Goal: Task Accomplishment & Management: Complete application form

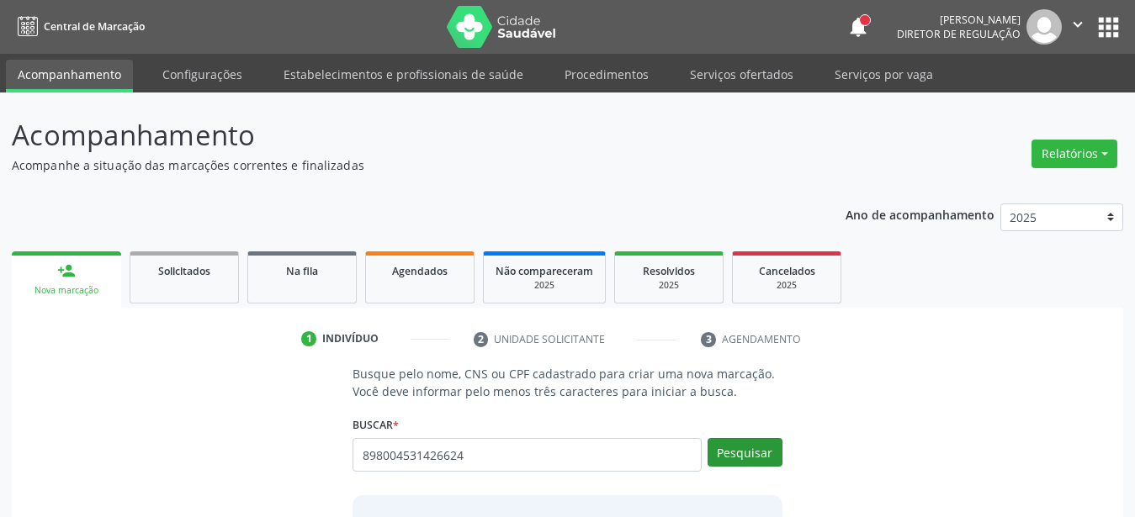
type input "898004531426624"
click at [779, 453] on button "Pesquisar" at bounding box center [745, 452] width 75 height 29
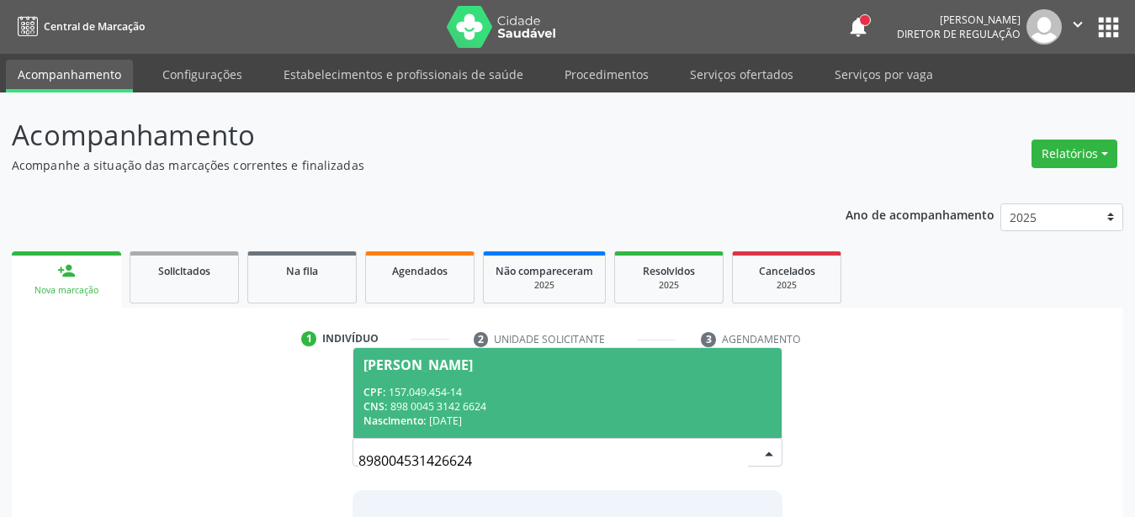
click at [542, 412] on div "CNS: 898 0045 3142 6624" at bounding box center [567, 407] width 408 height 14
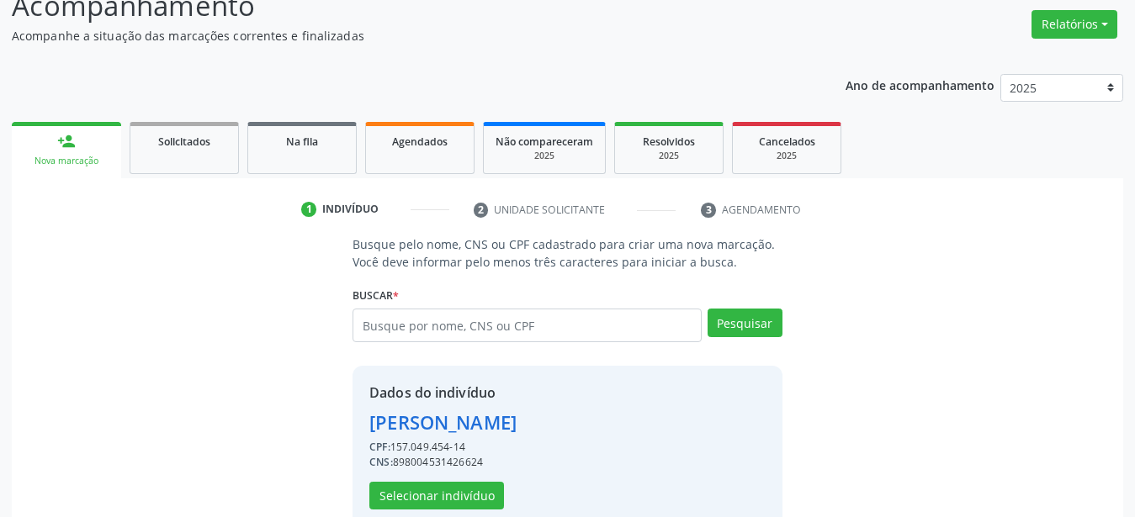
scroll to position [162, 0]
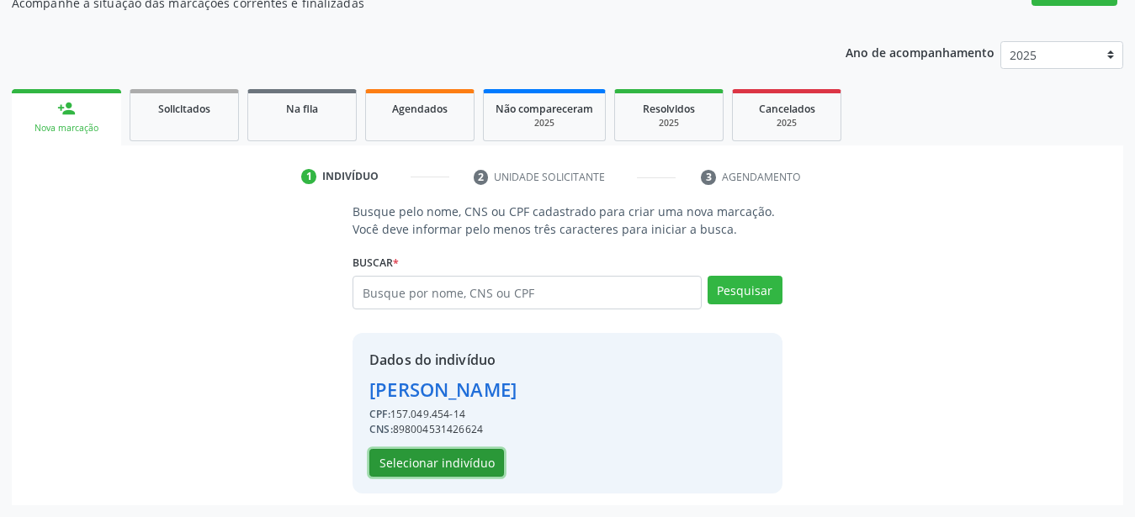
click at [455, 463] on button "Selecionar indivíduo" at bounding box center [436, 463] width 135 height 29
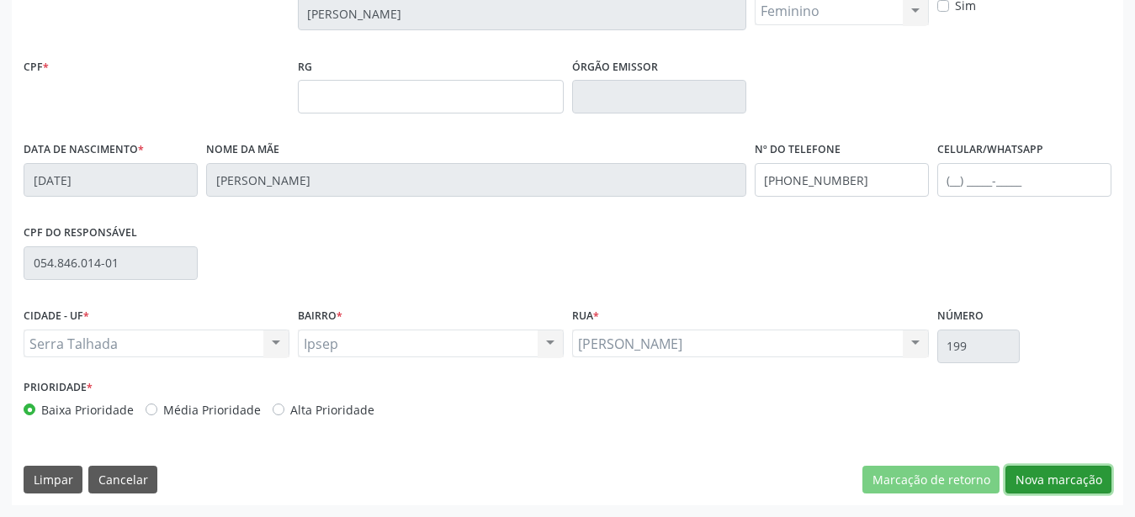
drag, startPoint x: 1064, startPoint y: 480, endPoint x: 839, endPoint y: 402, distance: 238.7
click at [1066, 480] on button "Nova marcação" at bounding box center [1058, 480] width 106 height 29
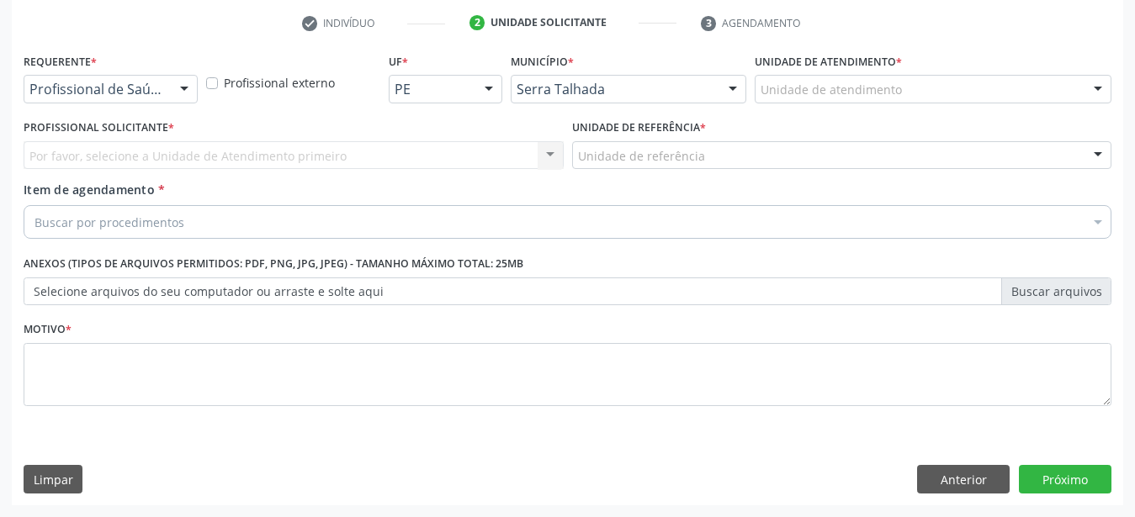
scroll to position [330, 0]
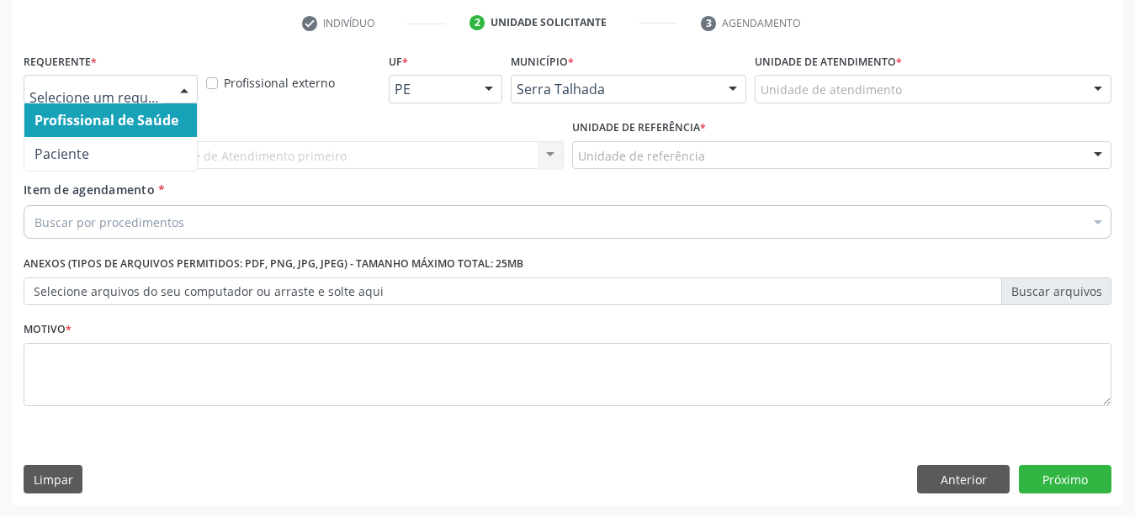
click at [103, 137] on span "Paciente" at bounding box center [110, 154] width 172 height 34
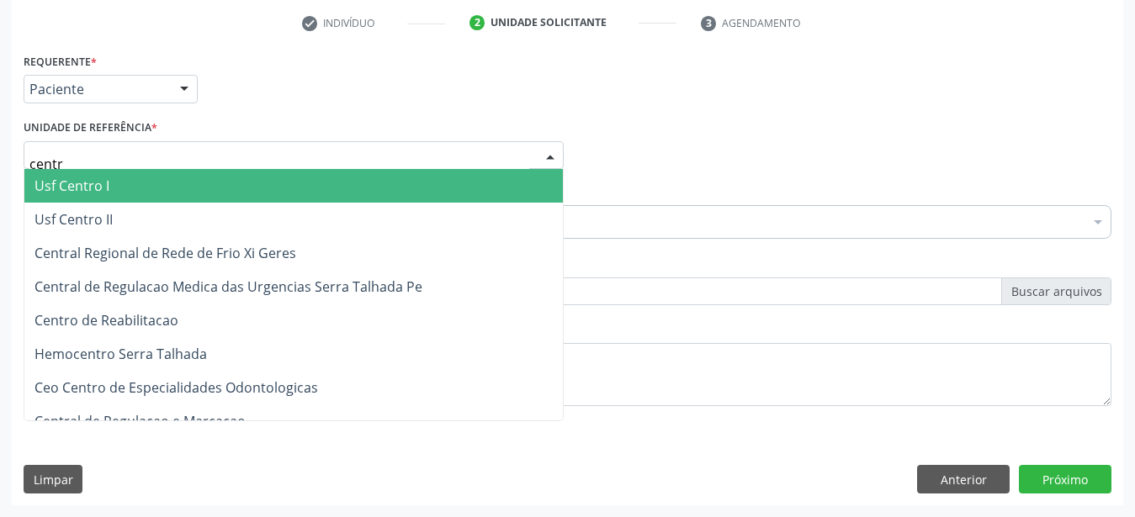
type input "centro"
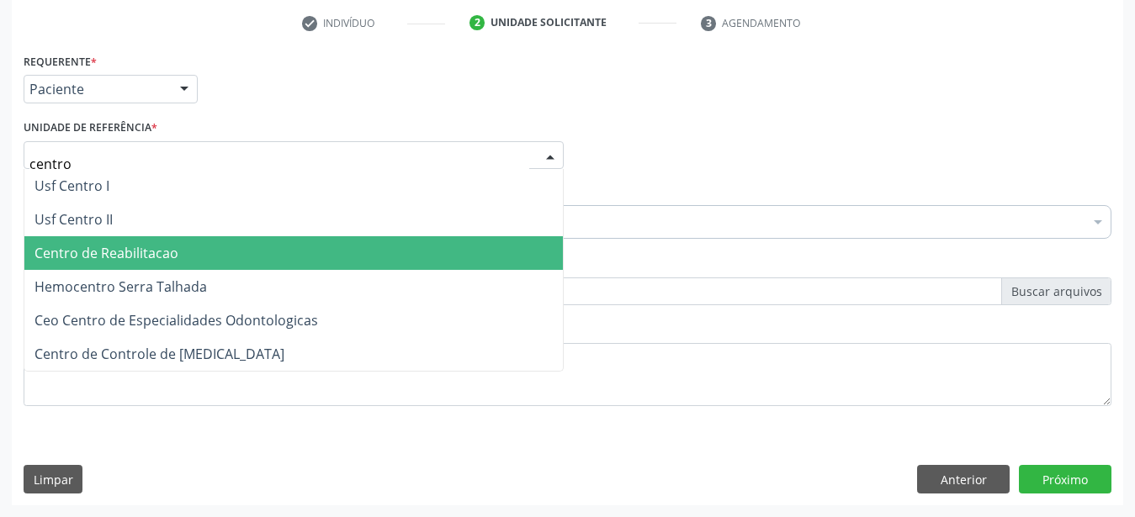
click at [103, 248] on span "Centro de Reabilitacao" at bounding box center [106, 253] width 144 height 19
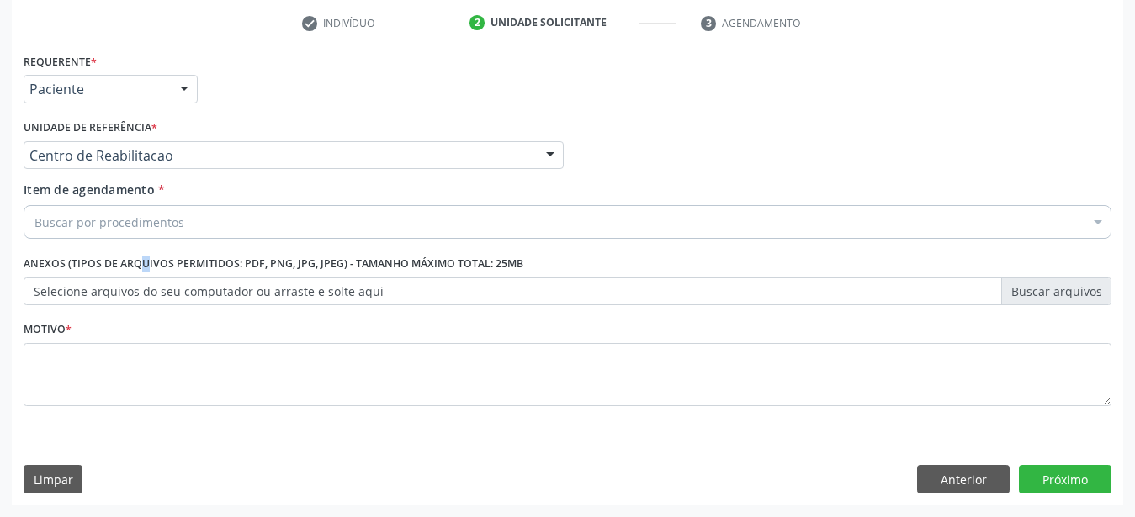
click at [104, 252] on label "Anexos (Tipos de arquivos permitidos: PDF, PNG, JPG, JPEG) - Tamanho máximo tot…" at bounding box center [274, 265] width 500 height 26
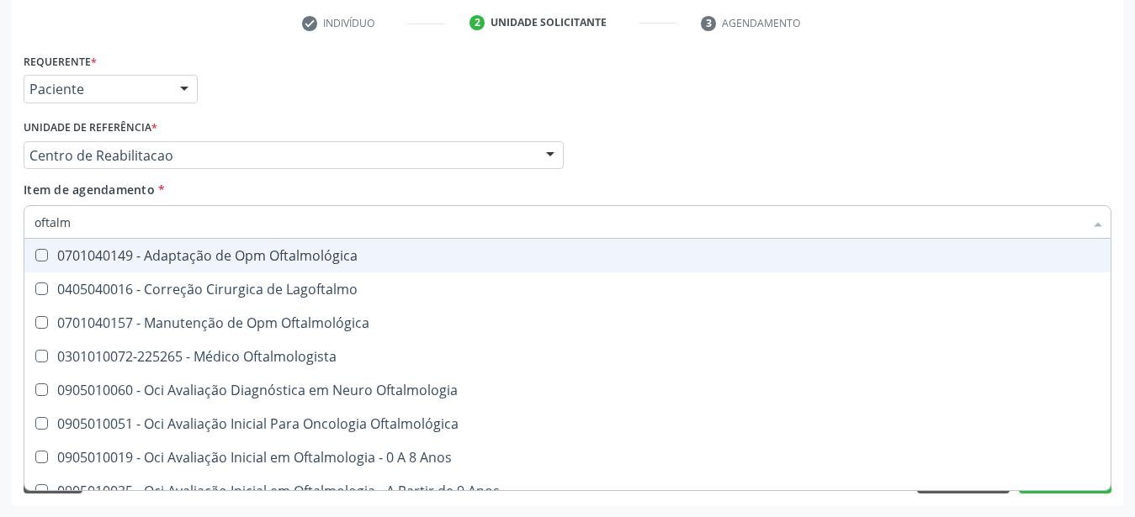
type input "oftalmo"
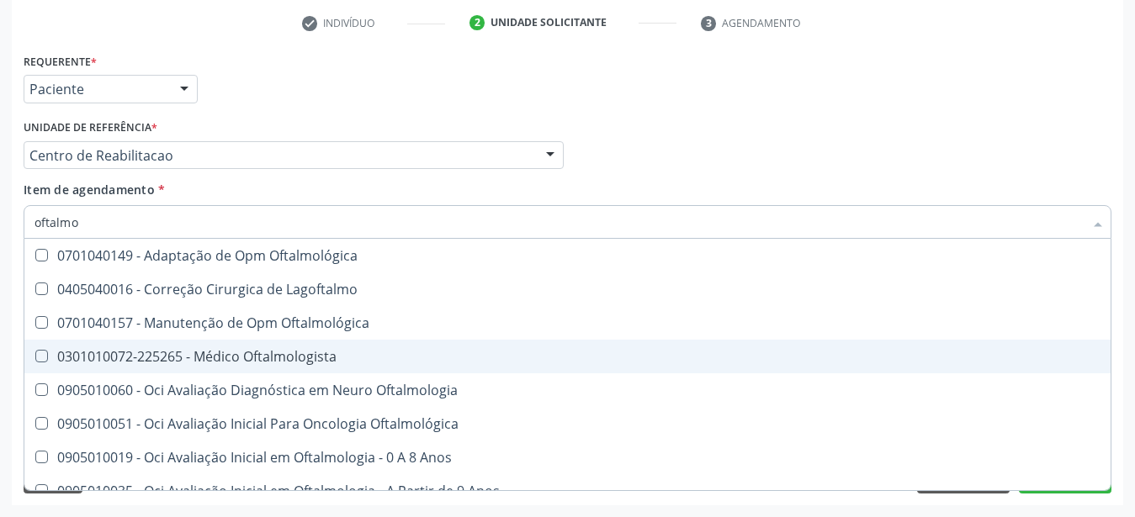
click at [185, 350] on div "0301010072-225265 - Médico Oftalmologista" at bounding box center [567, 356] width 1066 height 13
checkbox Oftalmologista "true"
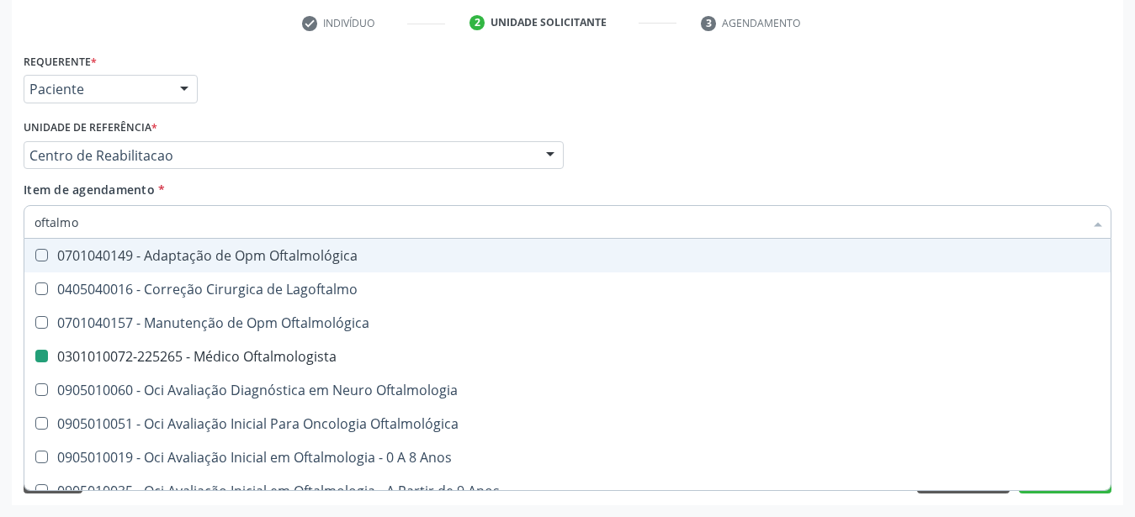
click at [674, 148] on div "Profissional Solicitante Por favor, selecione a Unidade de Atendimento primeiro…" at bounding box center [567, 148] width 1096 height 66
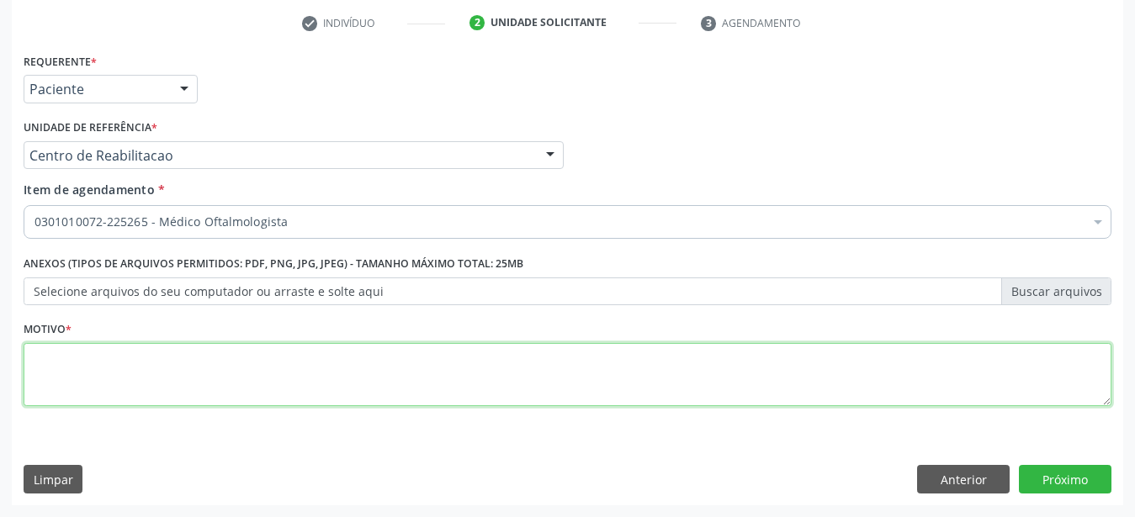
click at [142, 377] on textarea at bounding box center [568, 375] width 1088 height 64
type textarea "..."
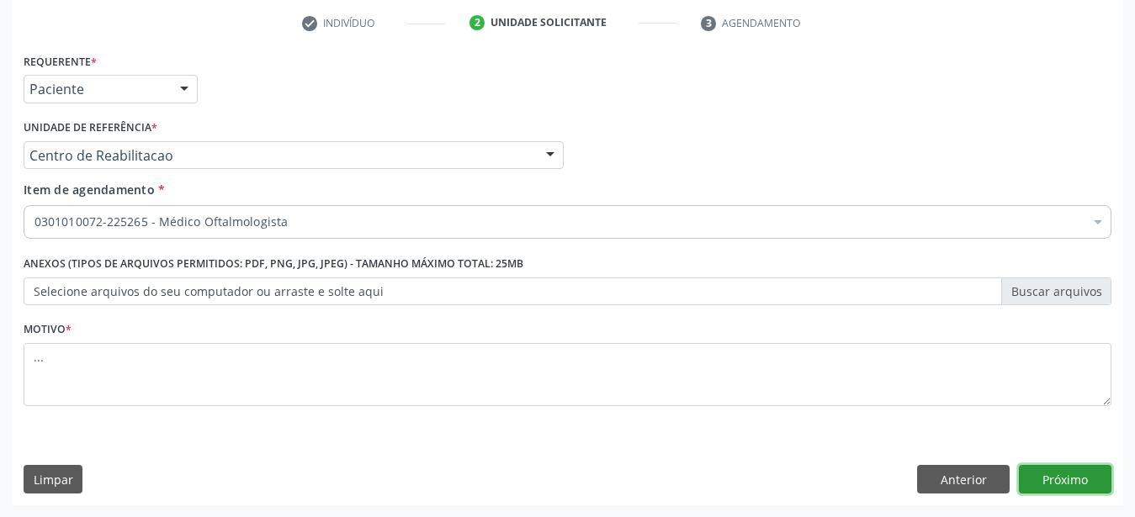
click at [1040, 482] on button "Próximo" at bounding box center [1065, 479] width 93 height 29
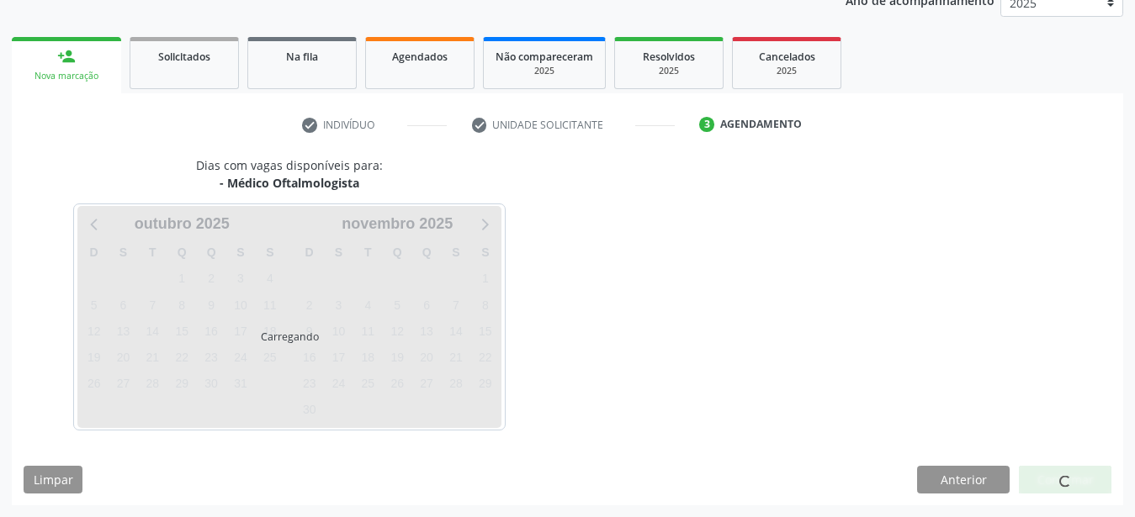
scroll to position [215, 0]
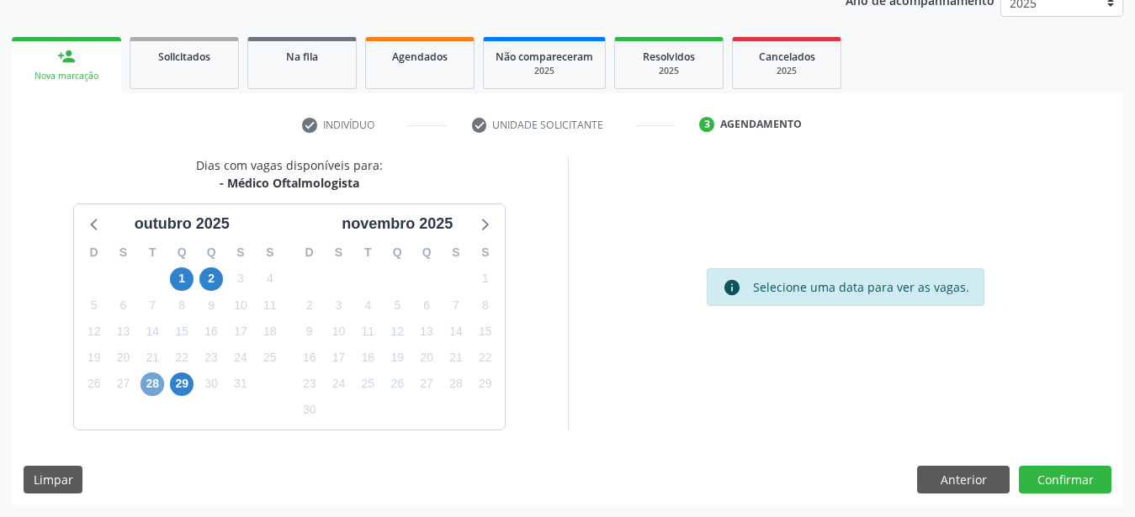
click at [151, 380] on span "28" at bounding box center [153, 385] width 24 height 24
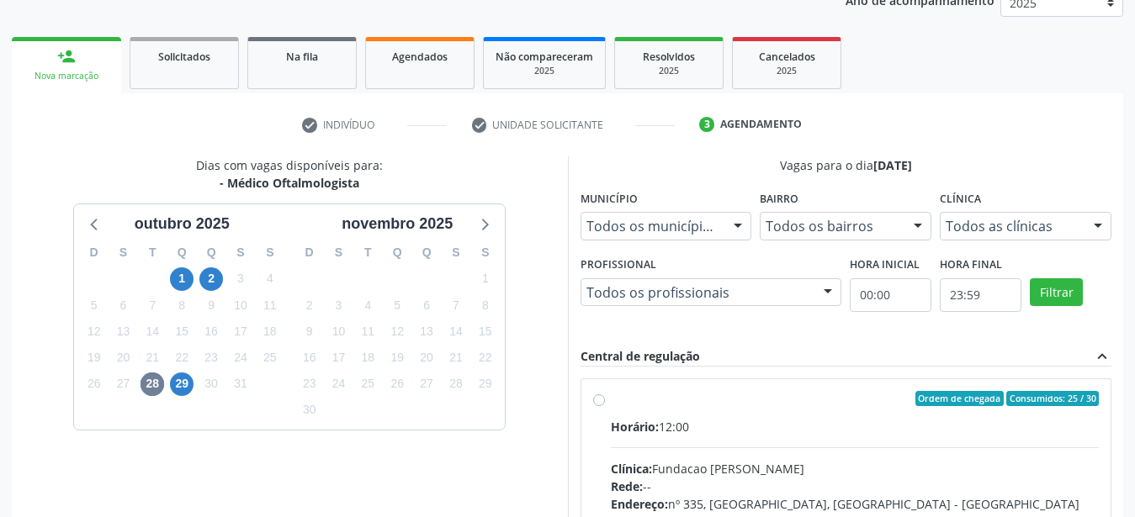
click at [611, 398] on label "Ordem de chegada Consumidos: 25 / 30 Horário: 12:00 Clínica: Fundacao Altino Ve…" at bounding box center [855, 520] width 489 height 258
click at [600, 398] on input "Ordem de chegada Consumidos: 25 / 30 Horário: 12:00 Clínica: Fundacao Altino Ve…" at bounding box center [599, 398] width 12 height 15
radio input "true"
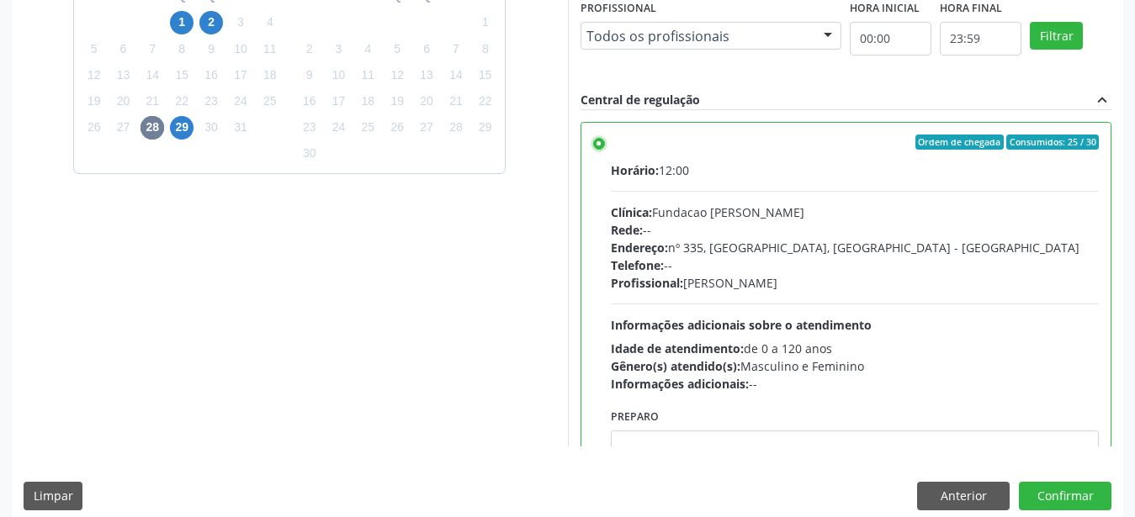
scroll to position [487, 0]
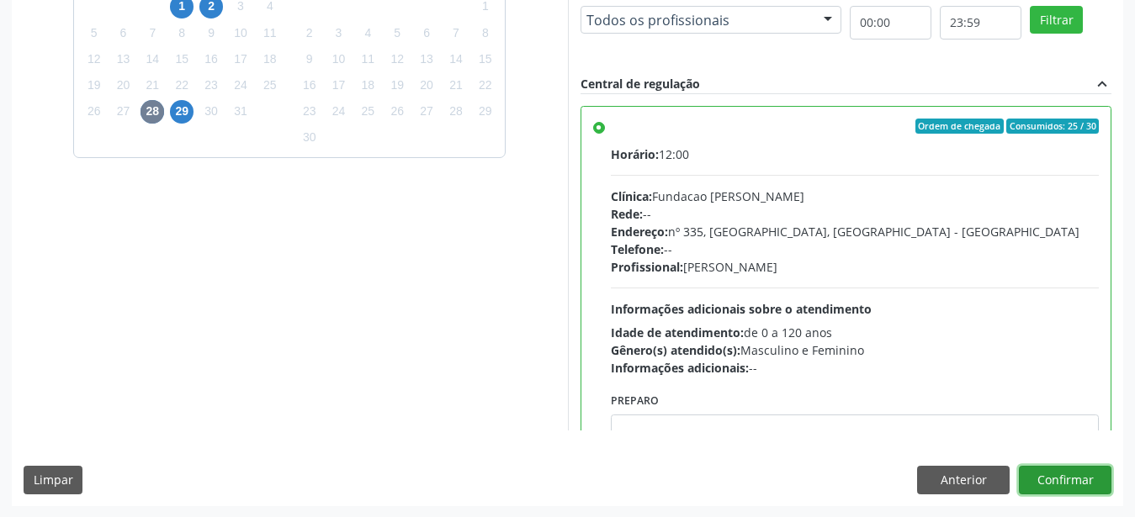
click at [1048, 488] on button "Confirmar" at bounding box center [1065, 480] width 93 height 29
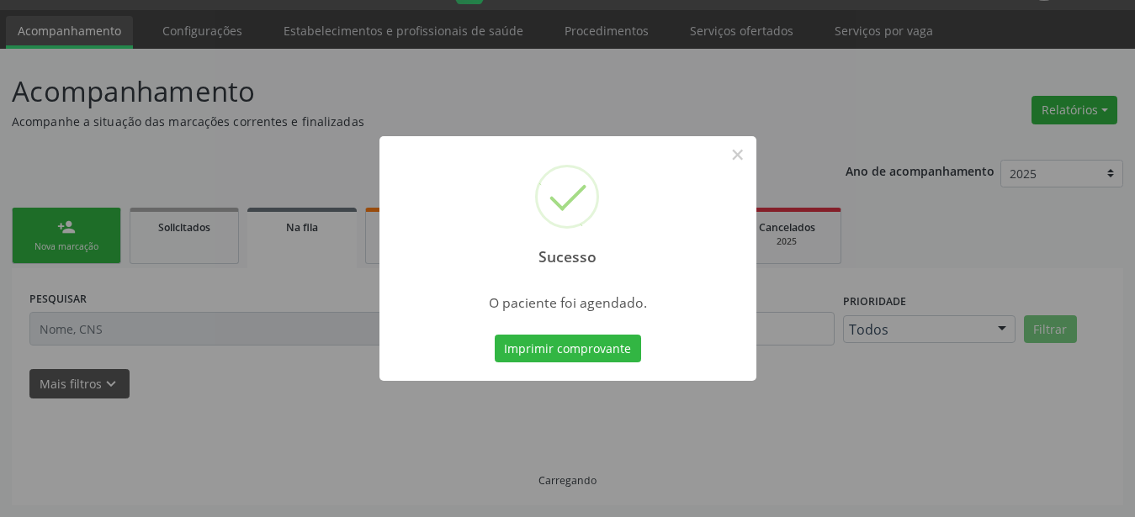
scroll to position [43, 0]
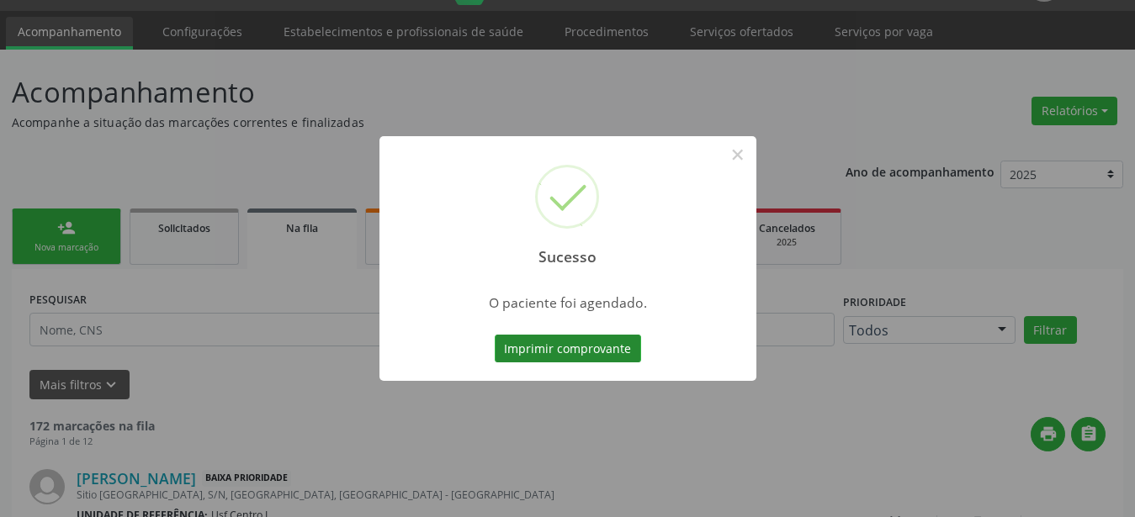
click at [551, 348] on button "Imprimir comprovante" at bounding box center [568, 349] width 146 height 29
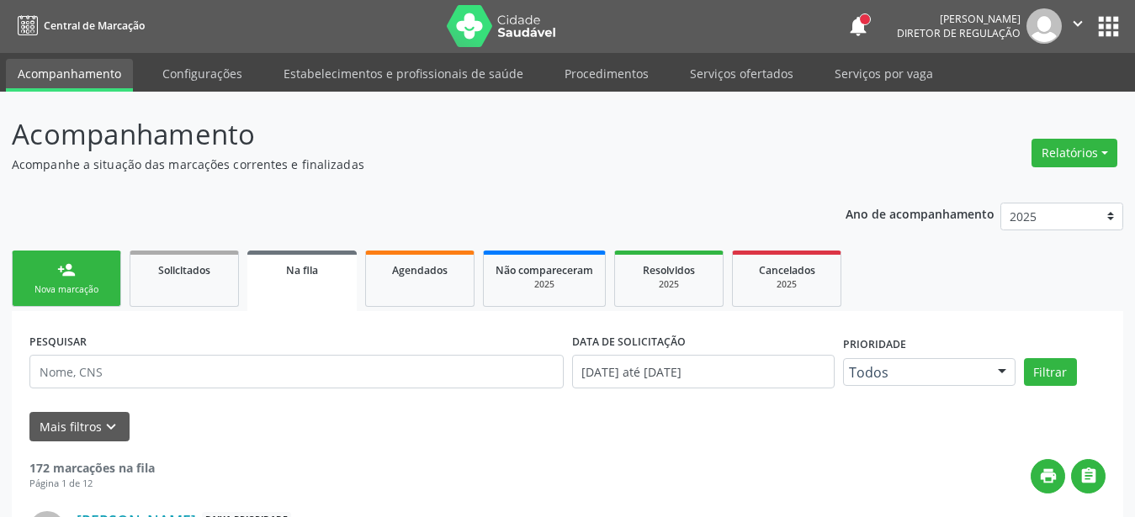
scroll to position [0, 0]
click at [1099, 16] on button "apps" at bounding box center [1108, 27] width 29 height 29
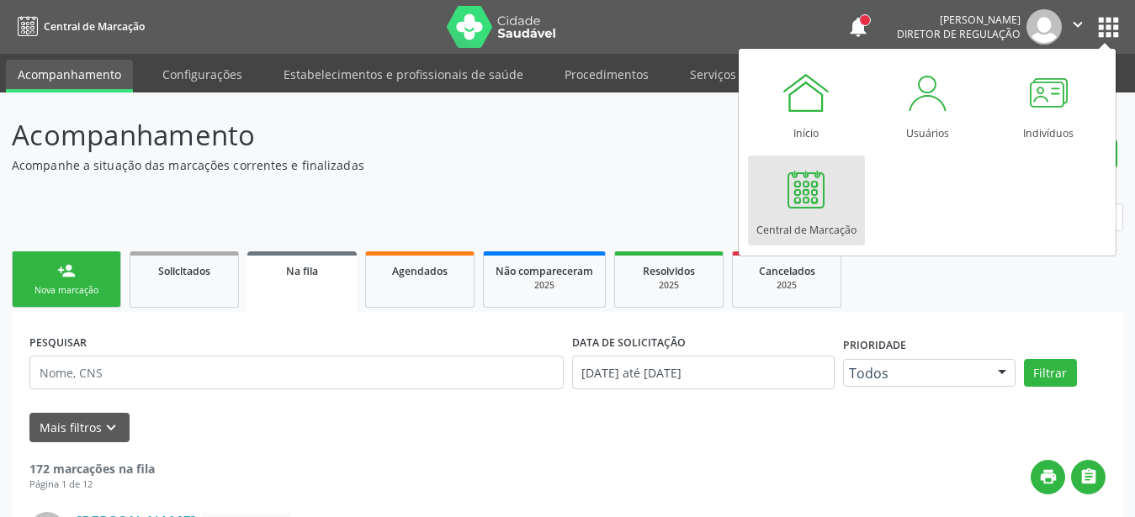
drag, startPoint x: 821, startPoint y: 211, endPoint x: 772, endPoint y: 220, distance: 50.4
click at [820, 210] on div at bounding box center [806, 189] width 50 height 50
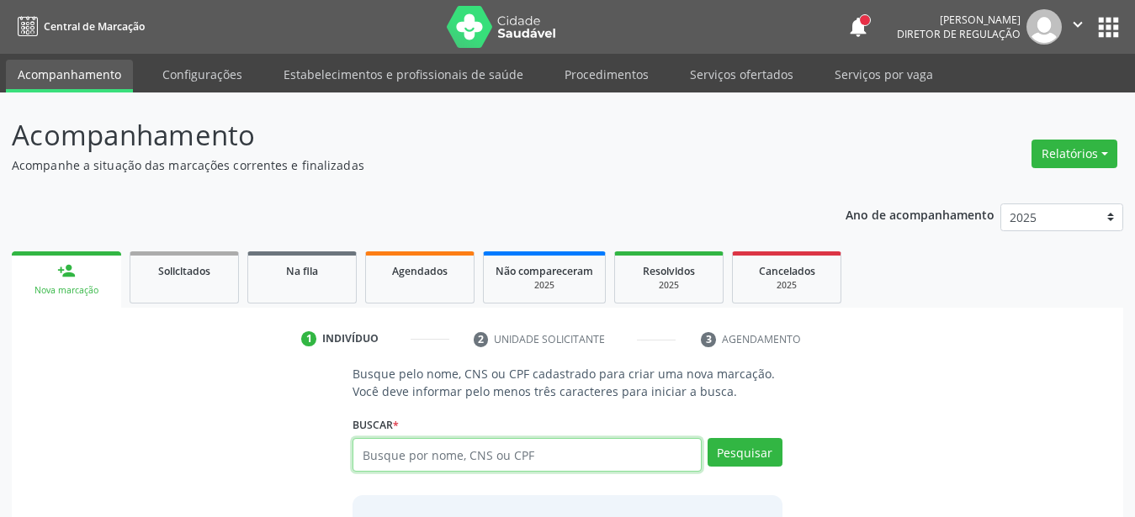
scroll to position [86, 0]
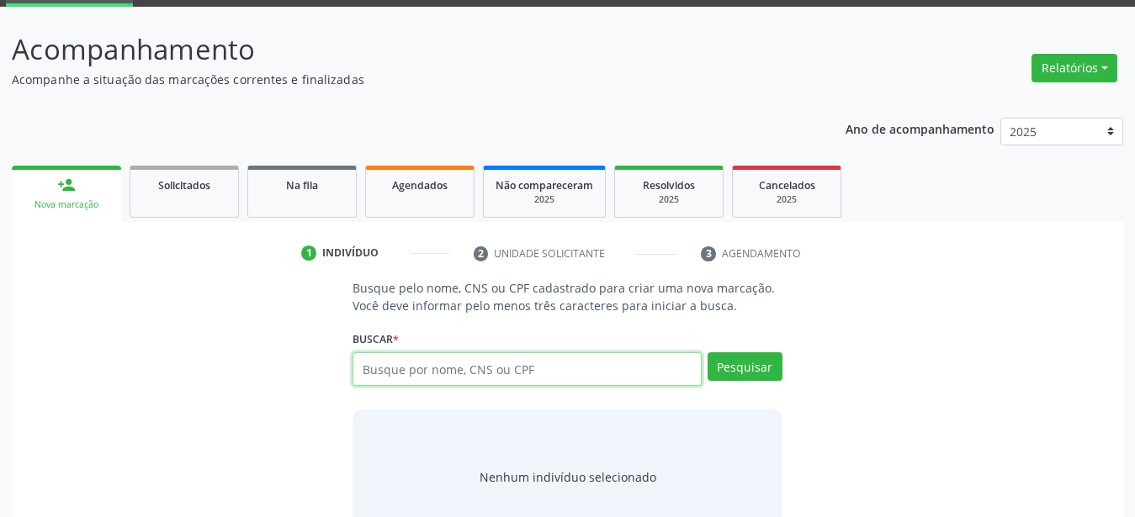
click at [442, 380] on input "text" at bounding box center [527, 370] width 349 height 34
type input "706700737893920"
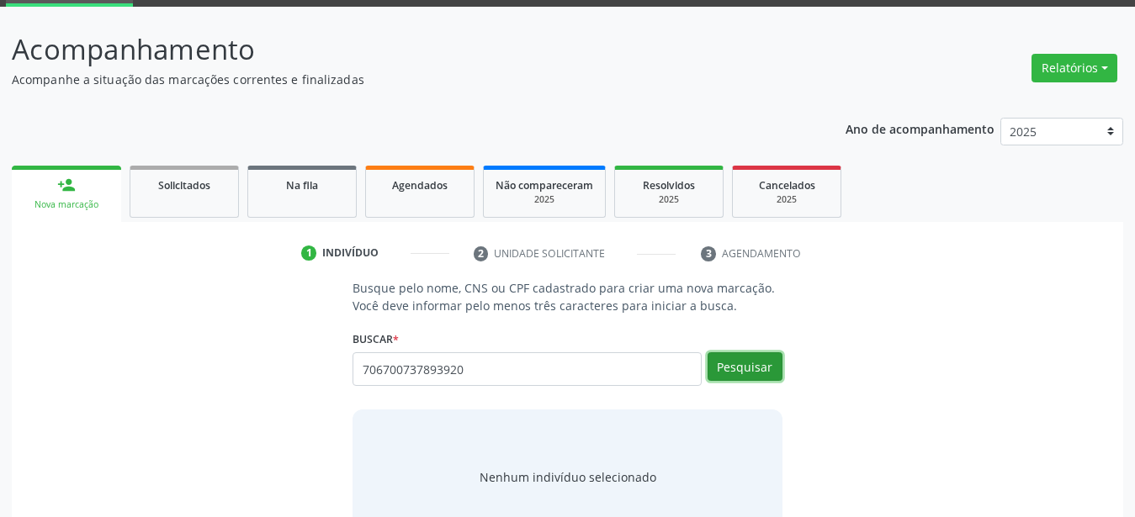
click at [721, 368] on button "Pesquisar" at bounding box center [745, 367] width 75 height 29
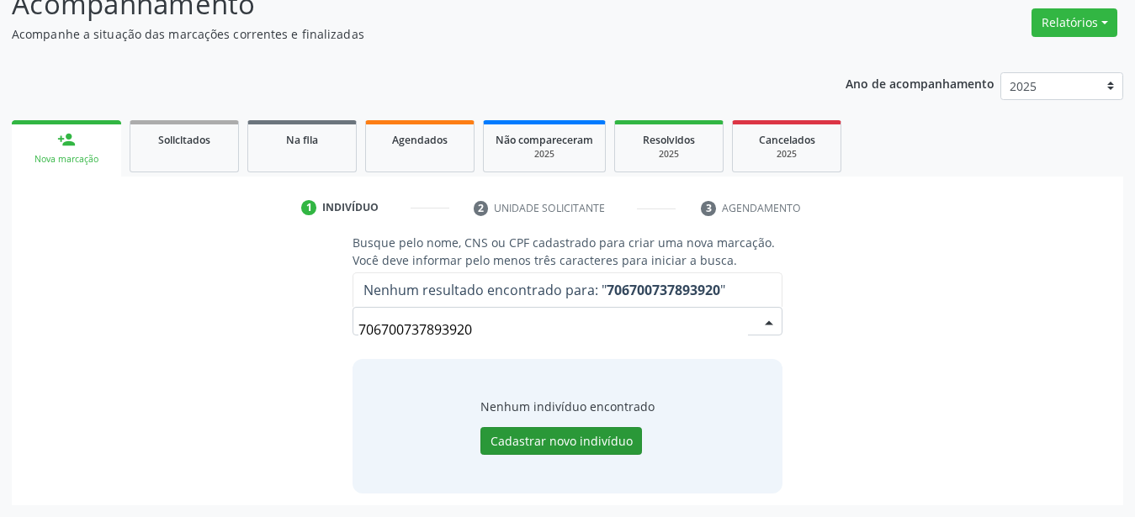
scroll to position [130, 0]
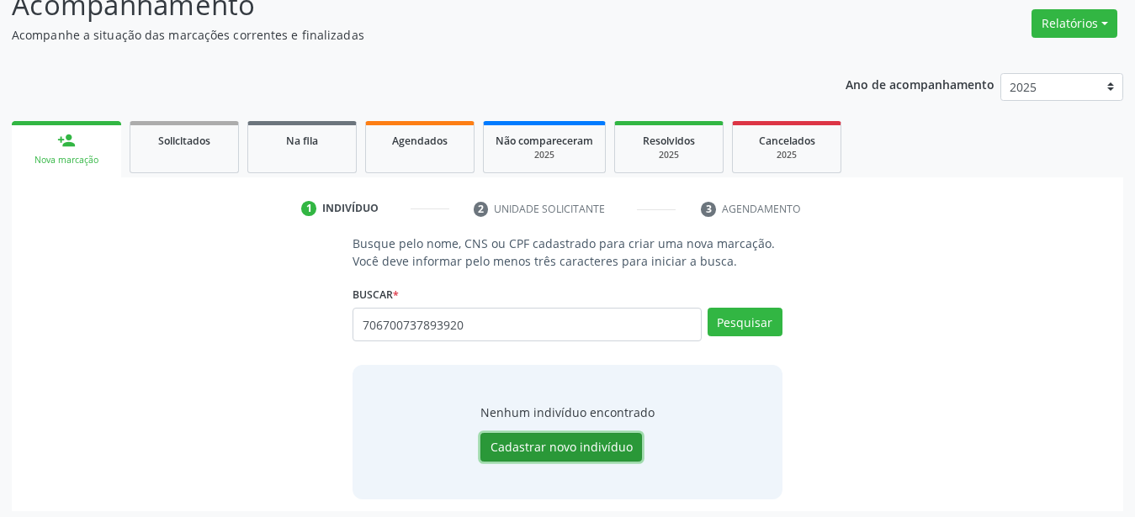
click at [504, 440] on button "Cadastrar novo indivíduo" at bounding box center [561, 447] width 162 height 29
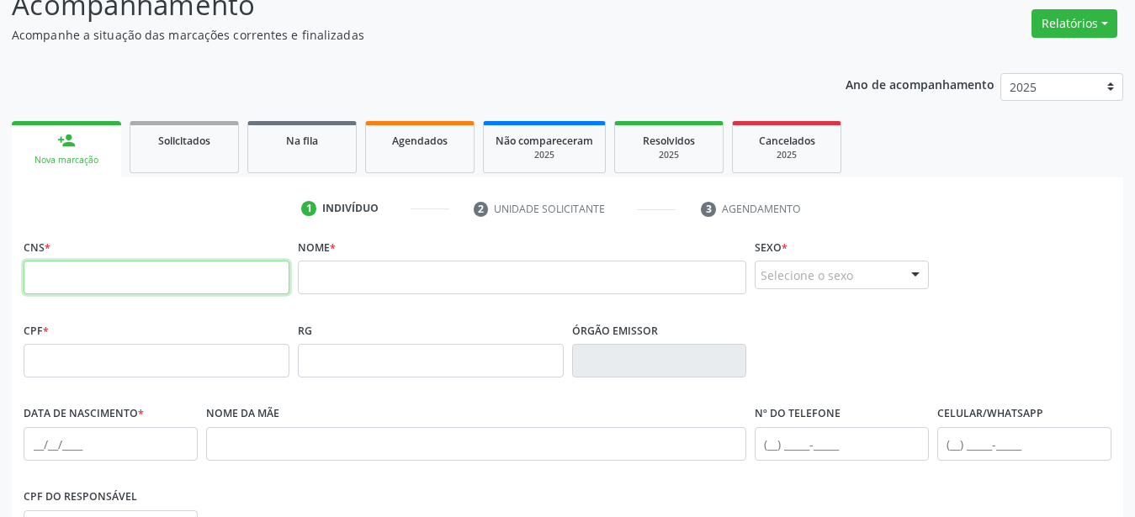
click at [103, 273] on input "text" at bounding box center [157, 278] width 266 height 34
type input "706 7007 3789 3920"
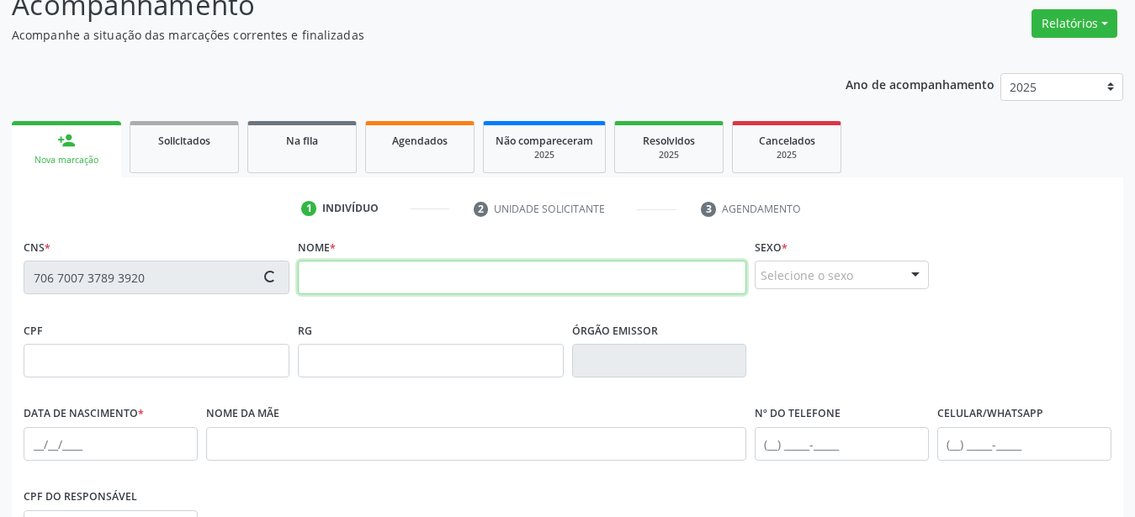
click at [349, 270] on input "text" at bounding box center [522, 278] width 448 height 34
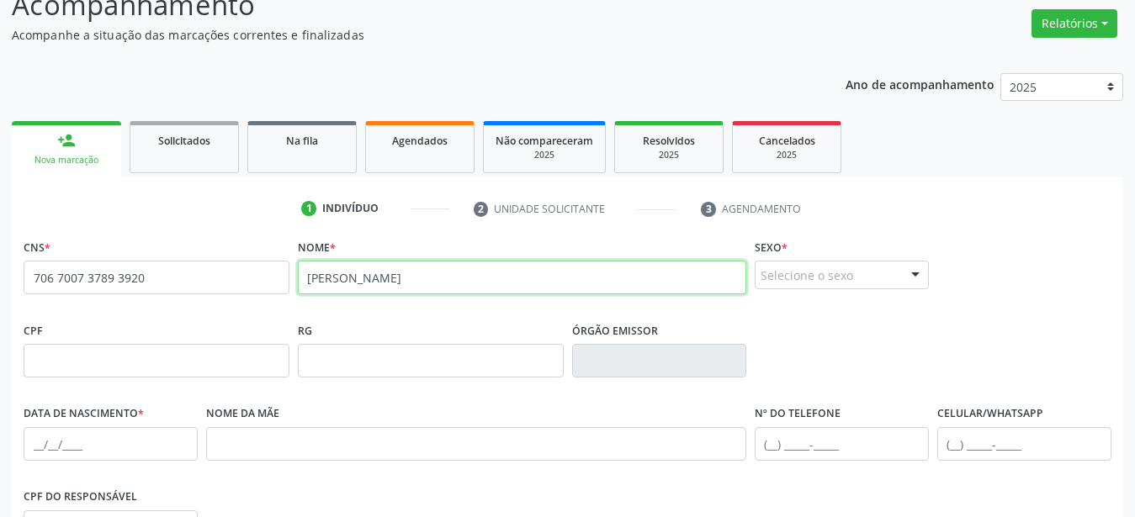
type input "[PERSON_NAME]"
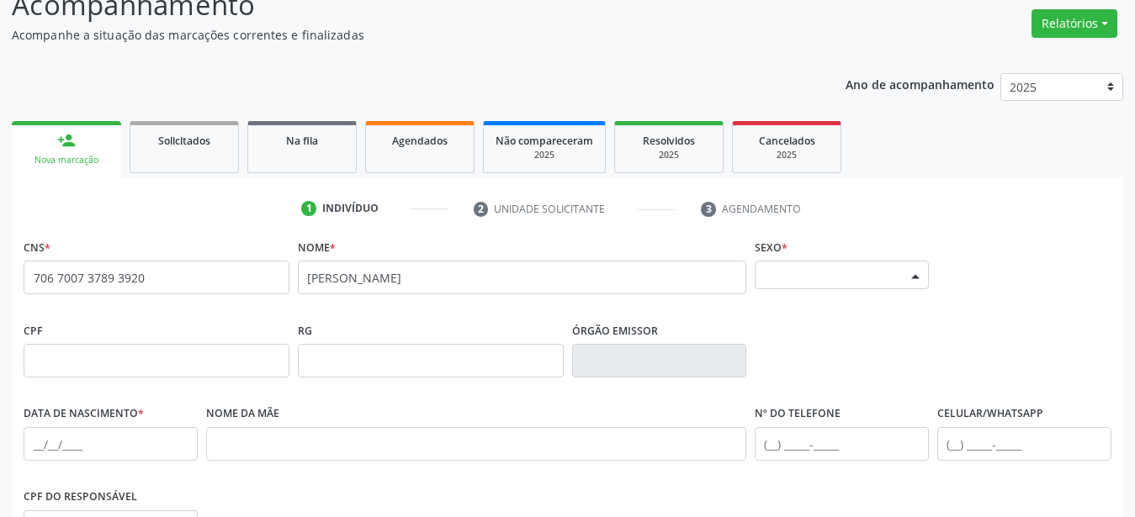
click at [811, 284] on div "Selecione o sexo" at bounding box center [842, 275] width 174 height 29
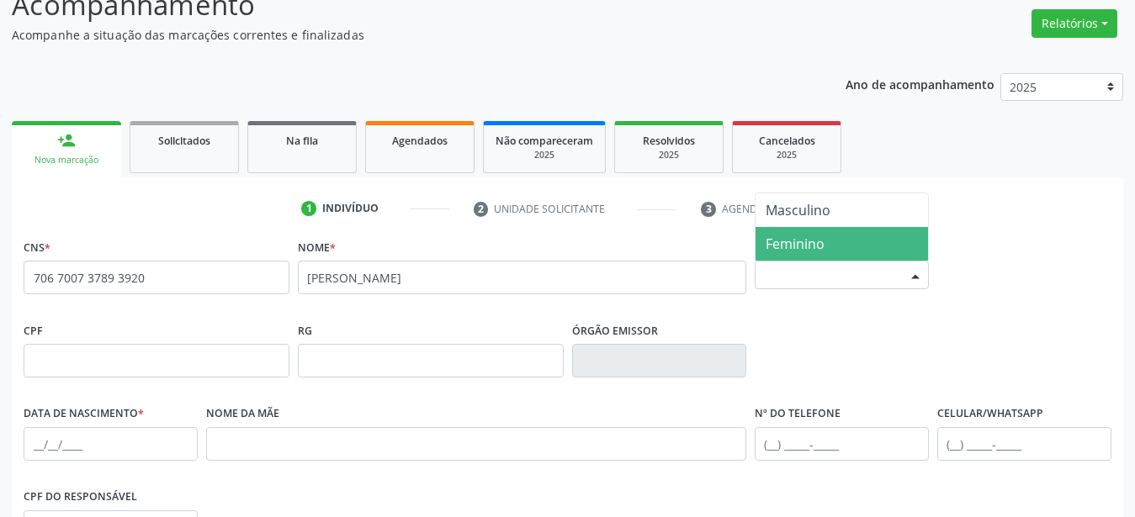
click at [817, 247] on span "Feminino" at bounding box center [795, 244] width 59 height 19
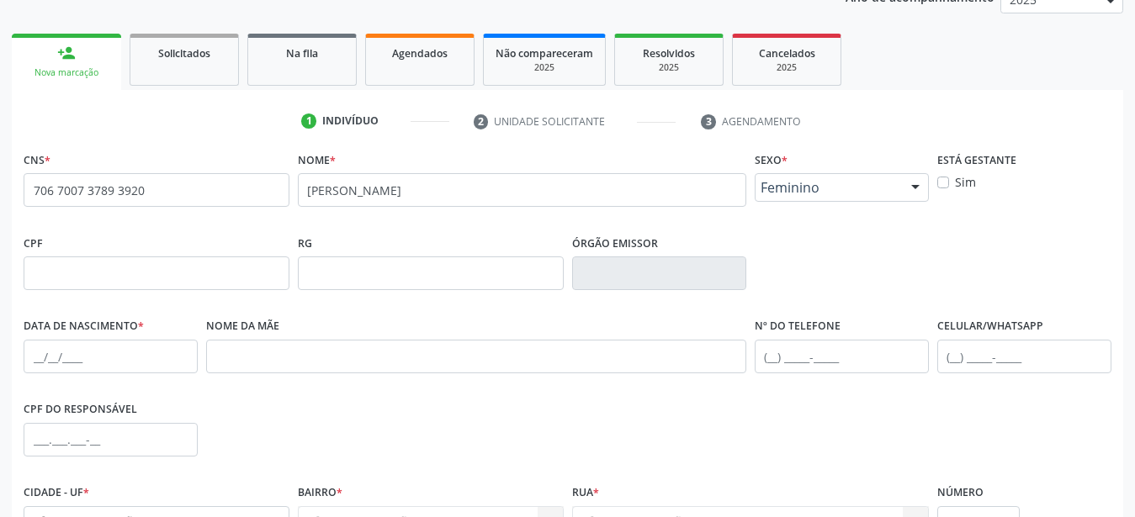
scroll to position [302, 0]
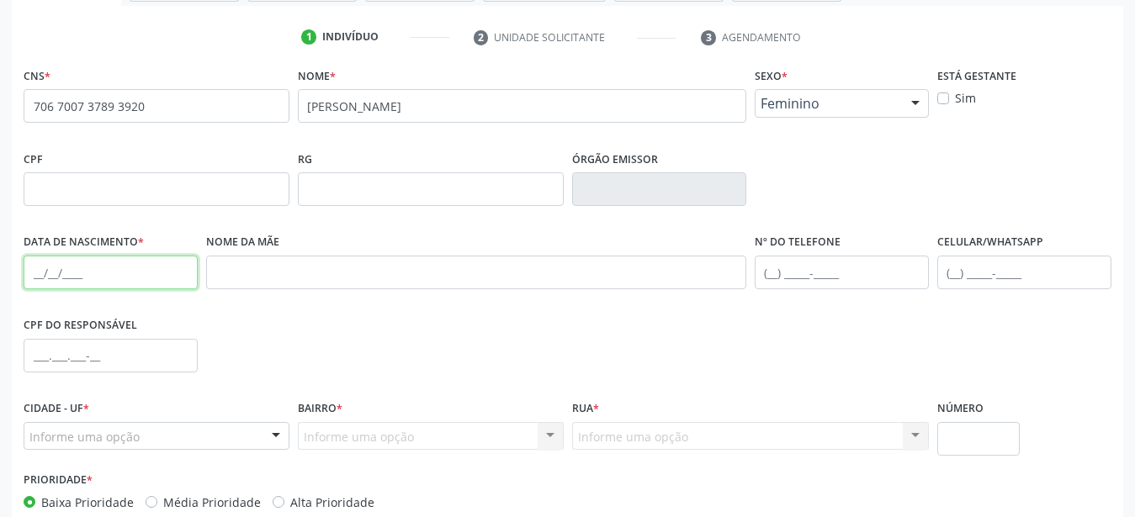
click at [34, 277] on input "text" at bounding box center [111, 273] width 174 height 34
type input "15/[DATE]"
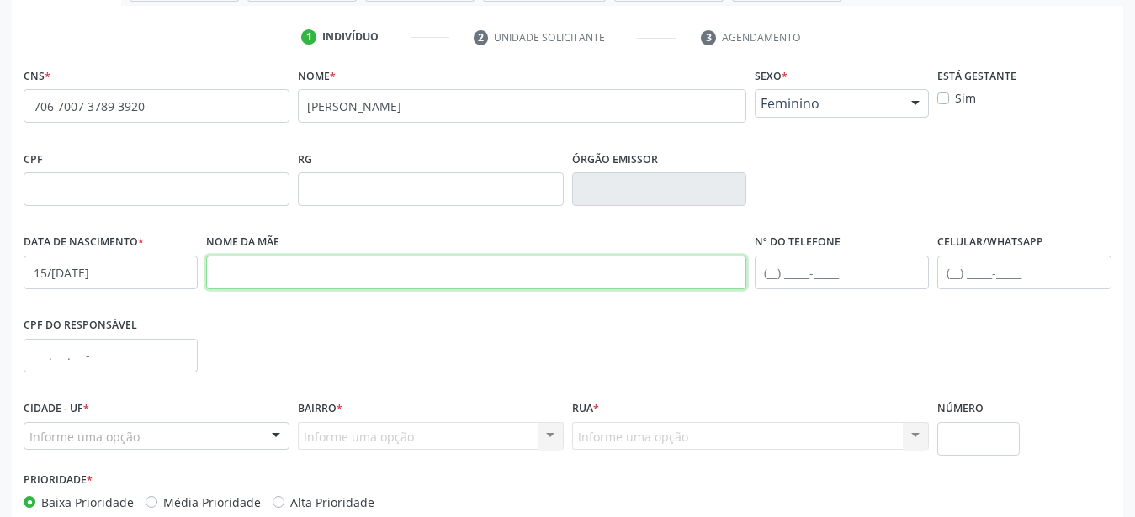
click at [342, 281] on input "text" at bounding box center [476, 273] width 540 height 34
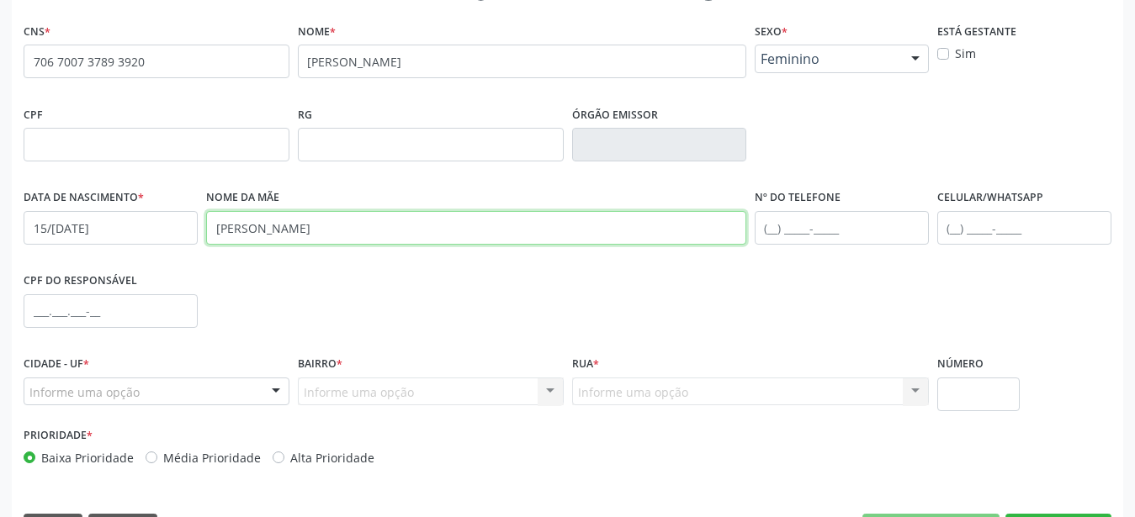
scroll to position [395, 0]
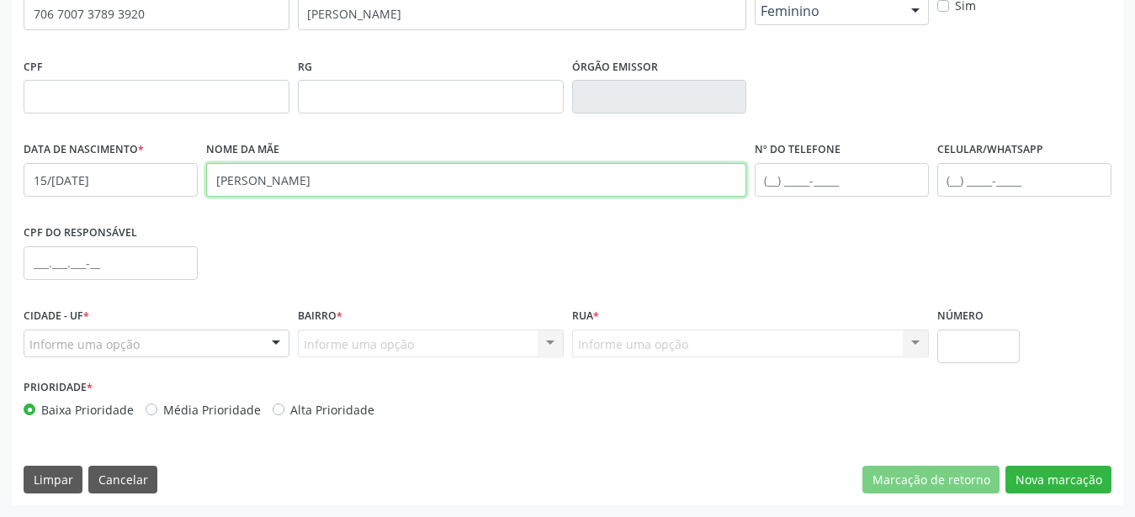
type input "[PERSON_NAME]"
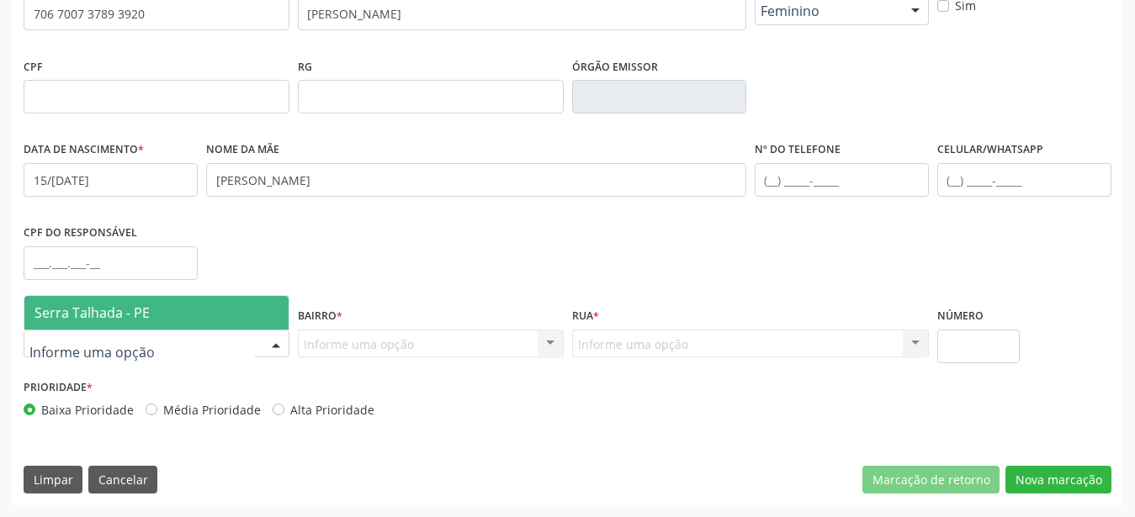
drag, startPoint x: 204, startPoint y: 336, endPoint x: 203, endPoint y: 347, distance: 11.0
click at [204, 346] on input "text" at bounding box center [141, 353] width 225 height 34
click at [188, 321] on span "Serra Talhada - PE" at bounding box center [156, 313] width 264 height 34
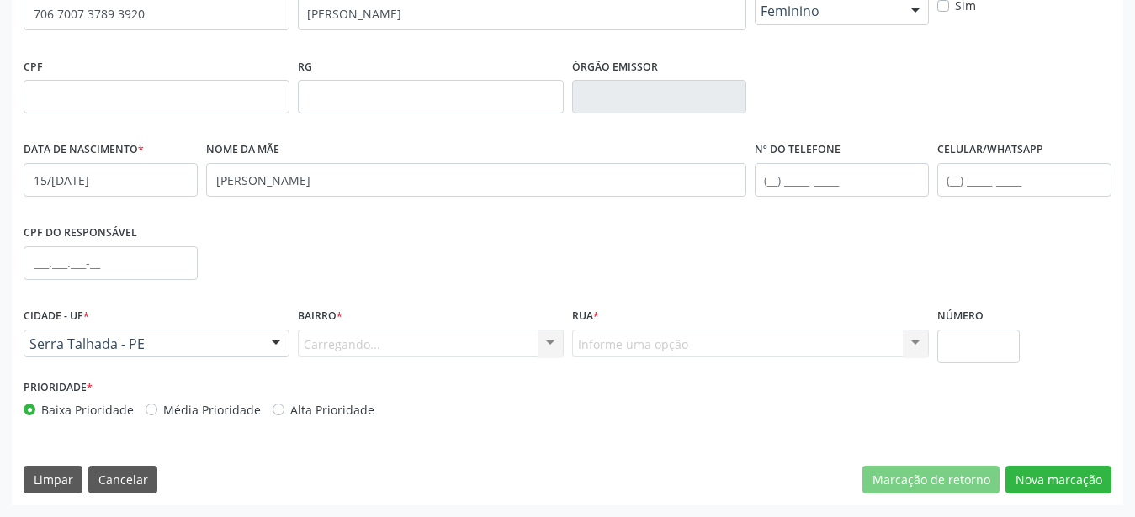
click at [370, 348] on div "Carregando... Nenhum resultado encontrado para: " " Nenhuma opção encontrada. D…" at bounding box center [431, 344] width 266 height 29
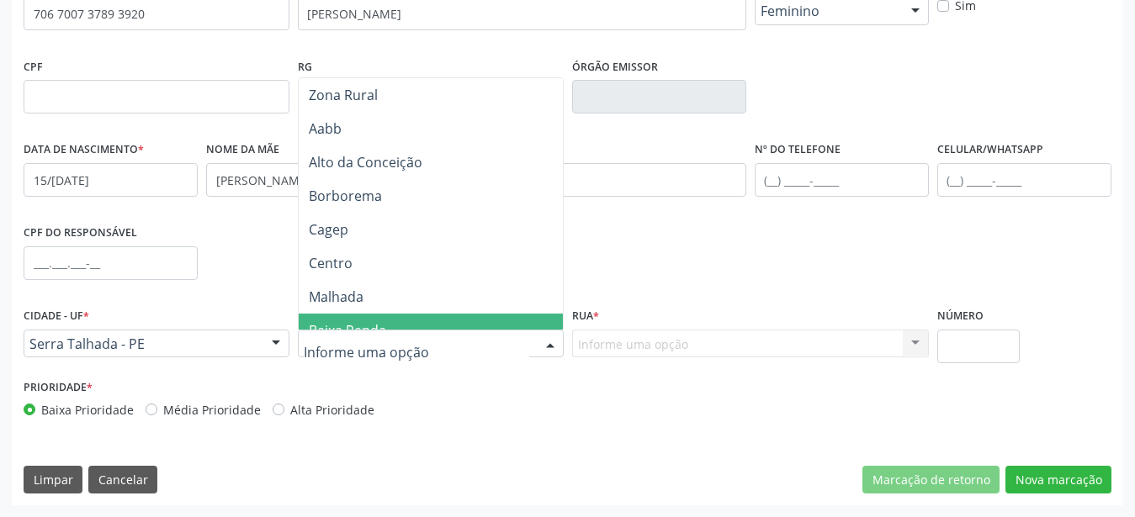
click at [377, 329] on span "Baixa Renda" at bounding box center [347, 330] width 77 height 19
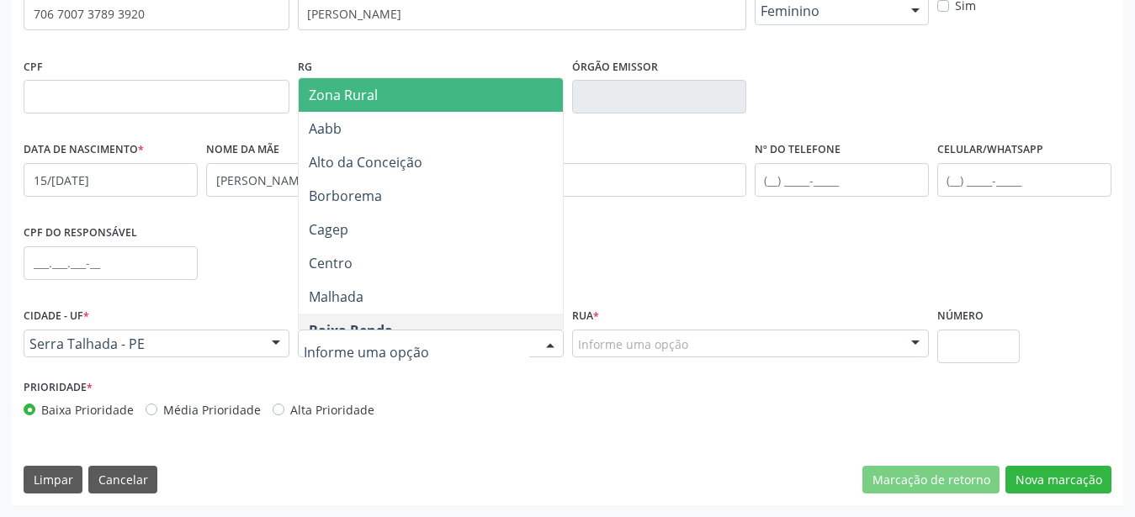
drag, startPoint x: 401, startPoint y: 105, endPoint x: 526, endPoint y: 223, distance: 171.4
click at [401, 104] on span "Zona Rural" at bounding box center [434, 95] width 270 height 34
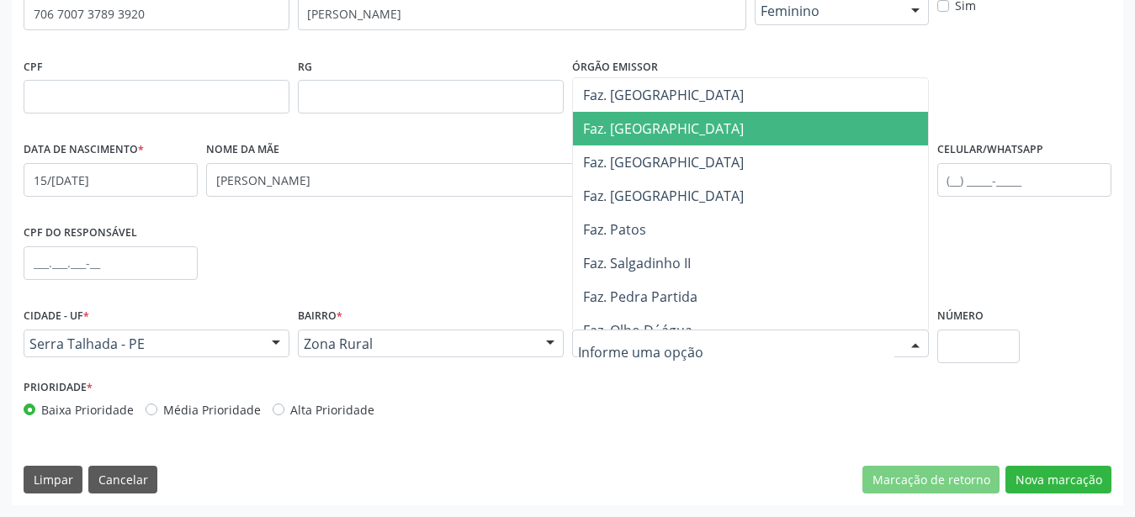
click at [683, 127] on span "Faz. [GEOGRAPHIC_DATA]" at bounding box center [755, 129] width 364 height 34
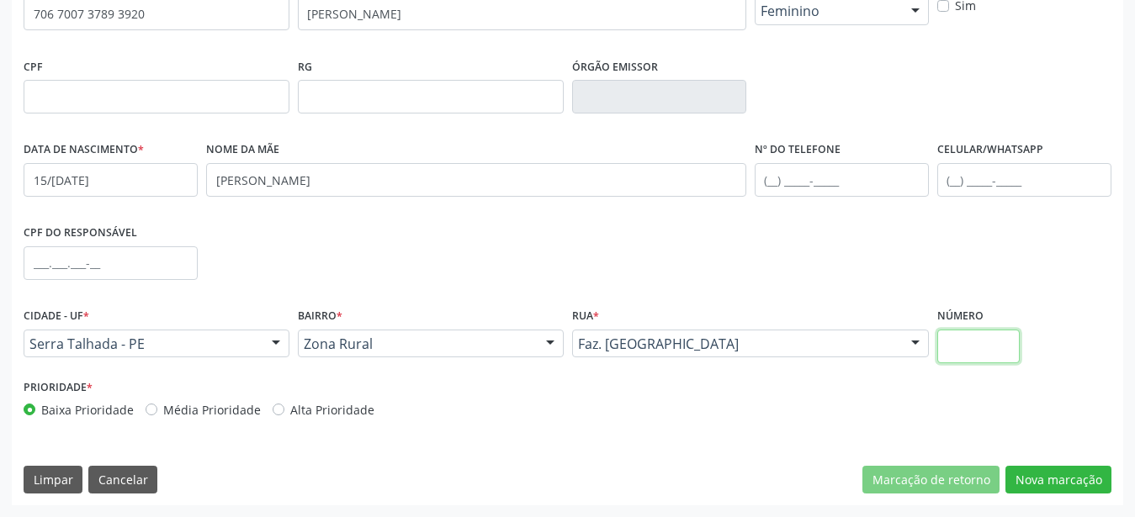
click at [958, 338] on input "text" at bounding box center [978, 347] width 83 height 34
type input "00"
drag, startPoint x: 1060, startPoint y: 488, endPoint x: 916, endPoint y: 481, distance: 144.0
click at [1062, 486] on button "Nova marcação" at bounding box center [1058, 480] width 106 height 29
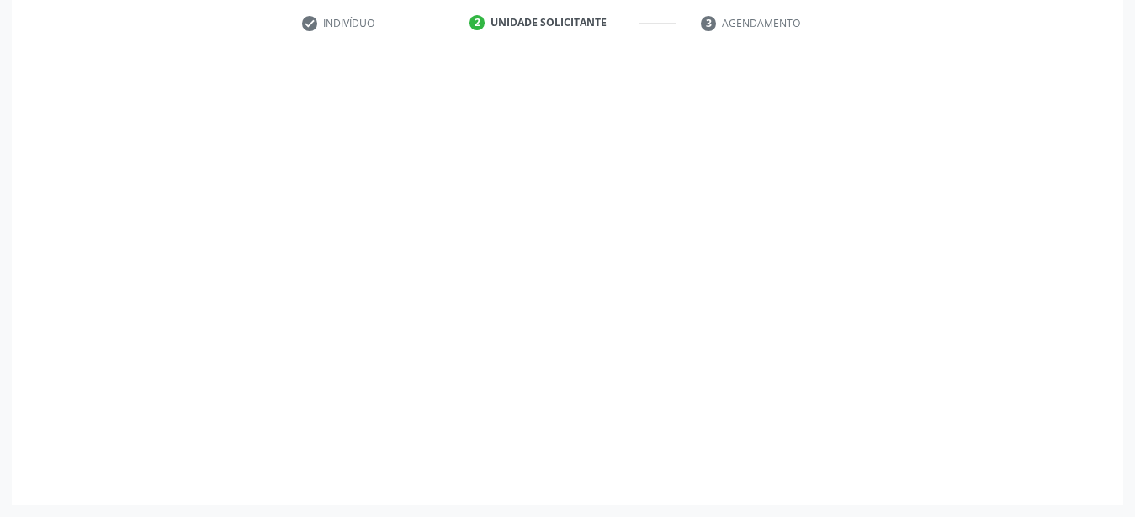
scroll to position [330, 0]
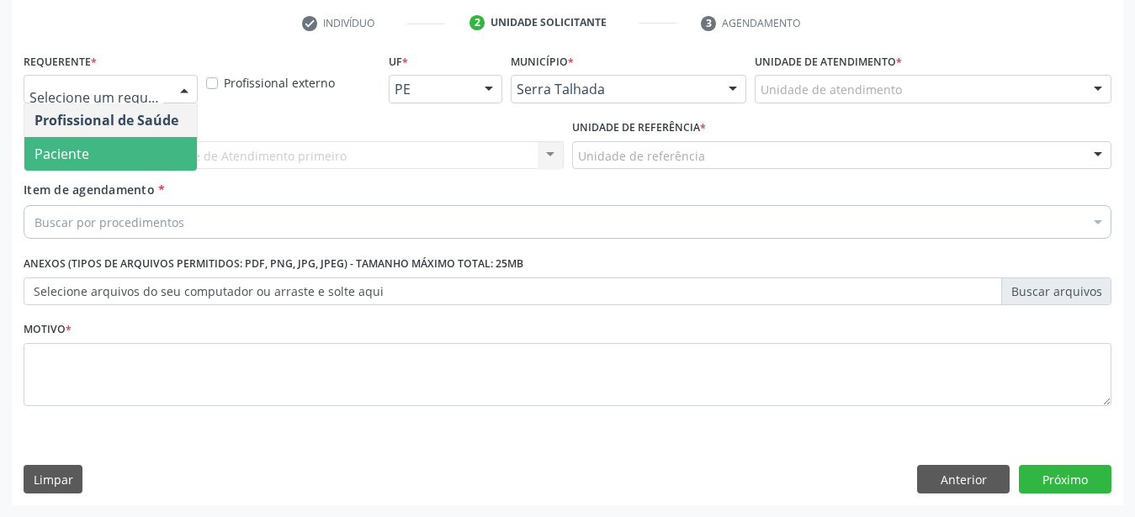
click at [128, 152] on span "Paciente" at bounding box center [110, 154] width 172 height 34
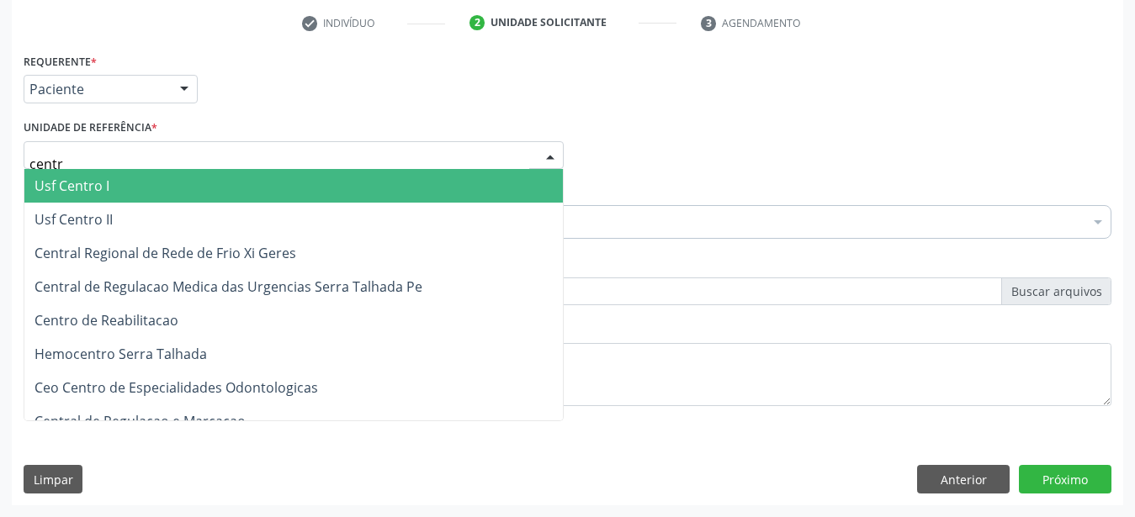
type input "centro"
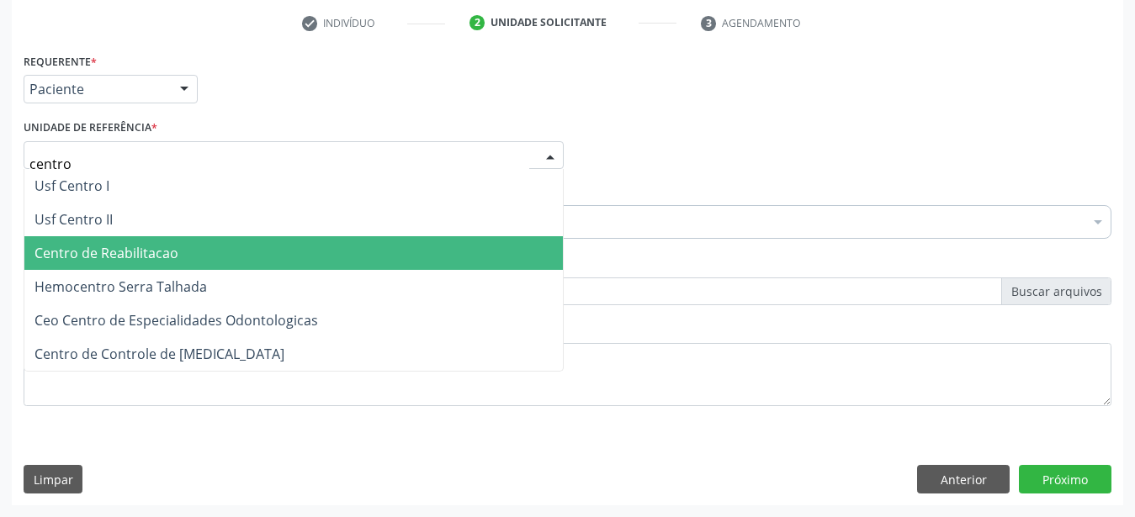
click at [122, 244] on span "Centro de Reabilitacao" at bounding box center [106, 253] width 144 height 19
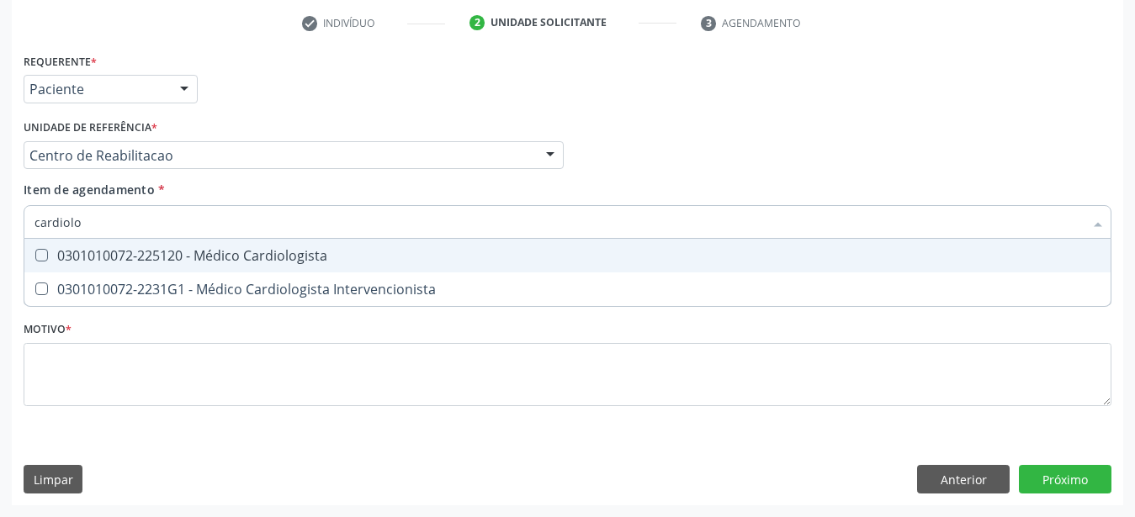
type input "cardiol"
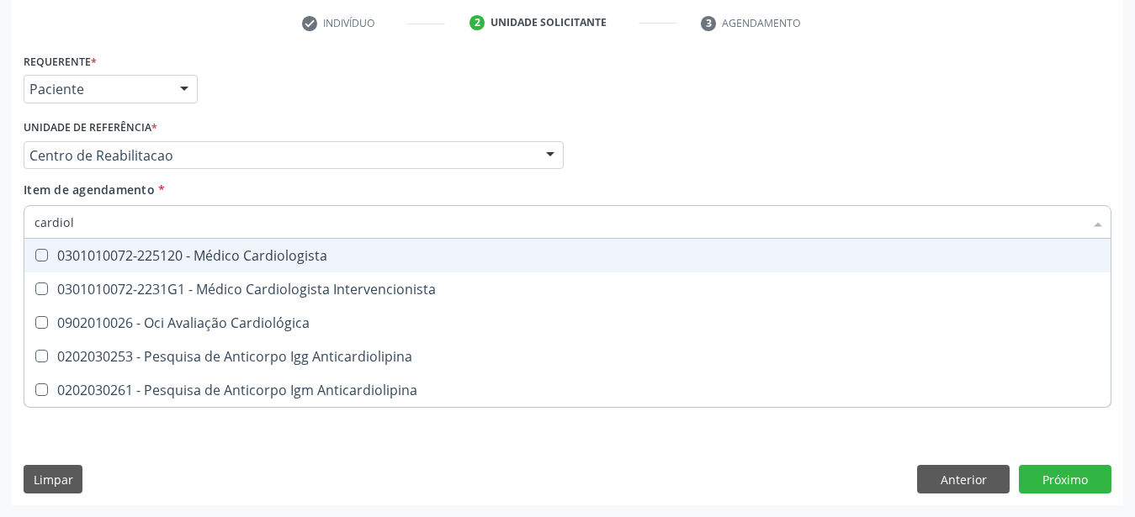
click at [92, 249] on div "0301010072-225120 - Médico Cardiologista" at bounding box center [567, 255] width 1066 height 13
checkbox Cardiologista "true"
click at [597, 115] on div "Profissional Solicitante Por favor, selecione a Unidade de Atendimento primeiro…" at bounding box center [567, 148] width 1096 height 66
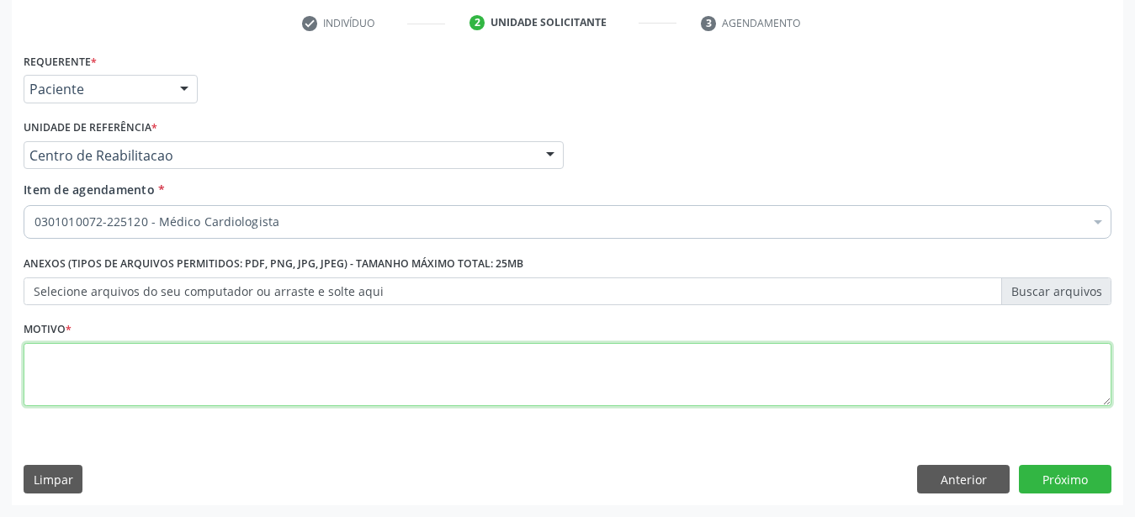
click at [114, 356] on textarea at bounding box center [568, 375] width 1088 height 64
type textarea "....."
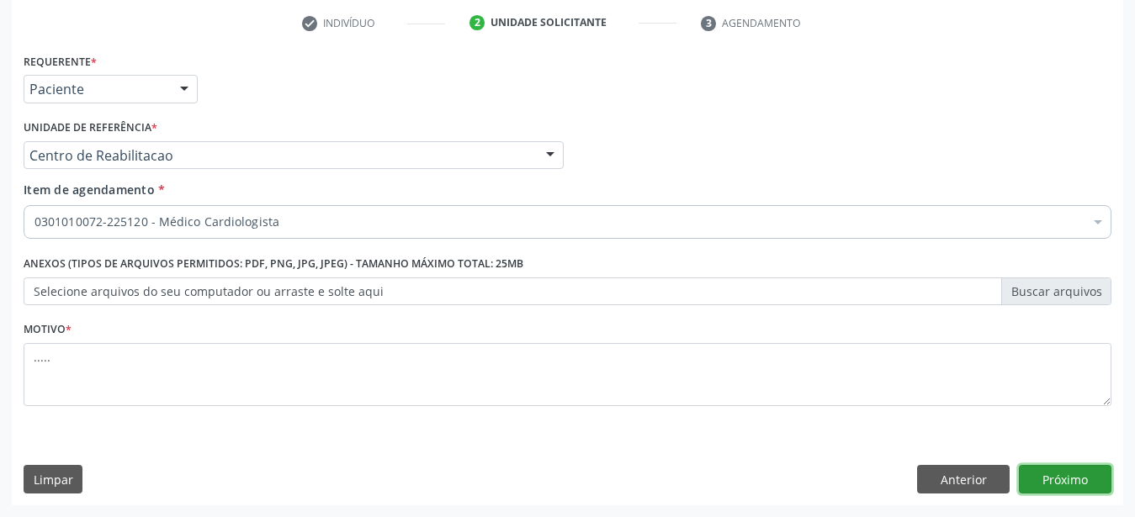
click at [1088, 480] on button "Próximo" at bounding box center [1065, 479] width 93 height 29
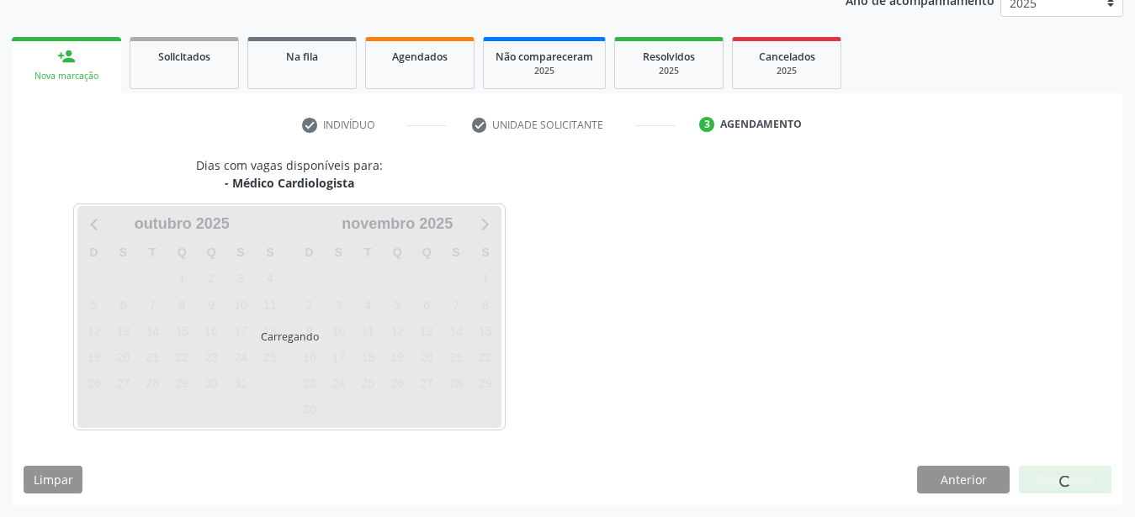
scroll to position [215, 0]
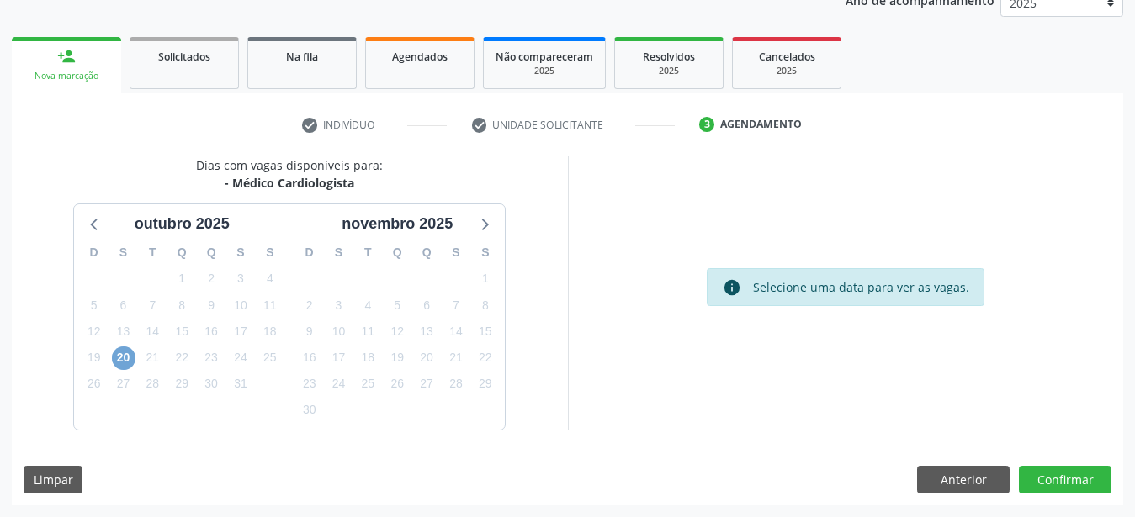
click at [132, 356] on span "20" at bounding box center [124, 359] width 24 height 24
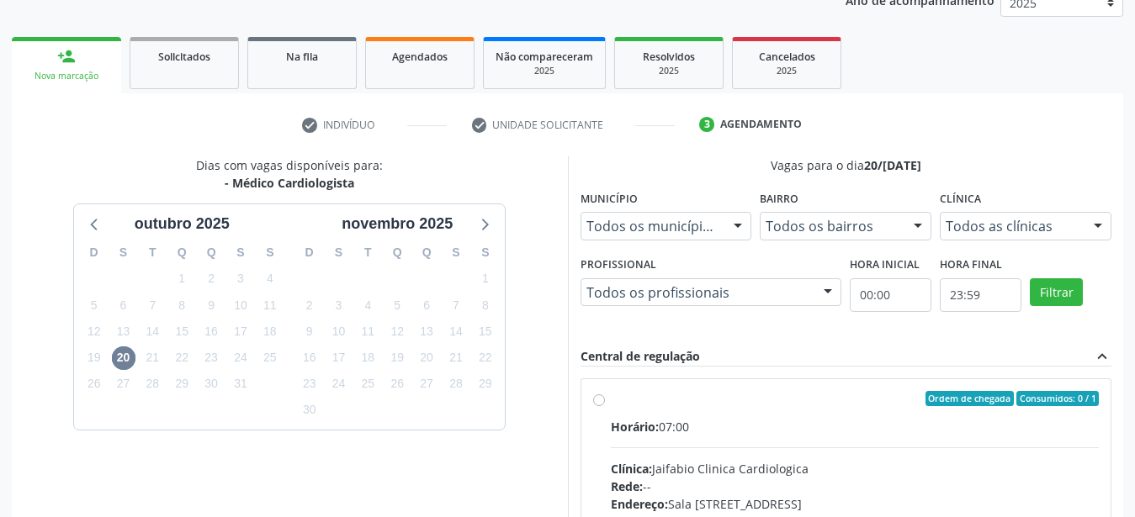
click at [611, 397] on label "Ordem de chegada Consumidos: 0 / 1 Horário: 07:00 Clínica: Jaifabio Clinica Car…" at bounding box center [855, 520] width 489 height 258
click at [593, 397] on input "Ordem de chegada Consumidos: 0 / 1 Horário: 07:00 Clínica: Jaifabio Clinica Car…" at bounding box center [599, 398] width 12 height 15
radio input "true"
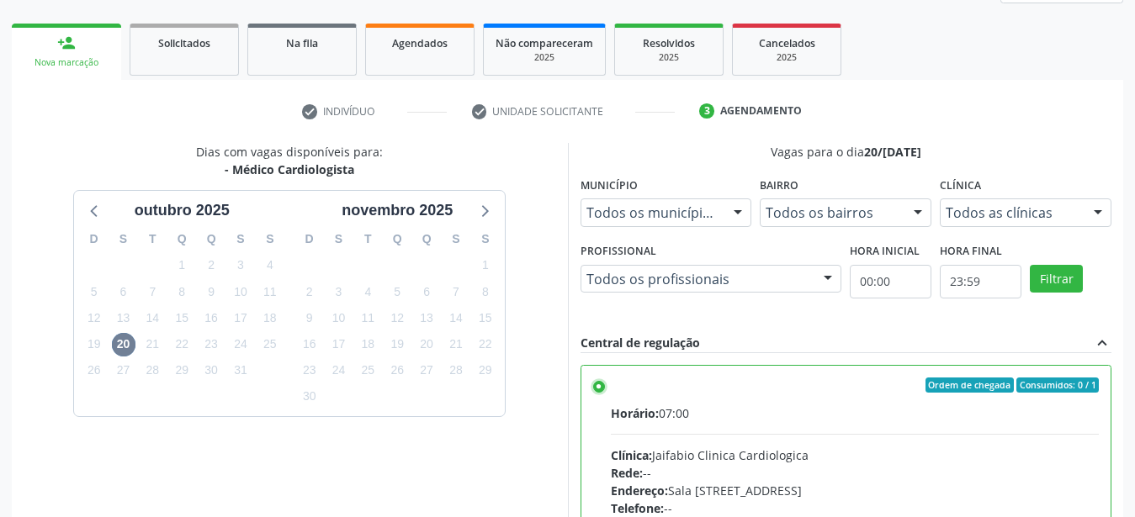
scroll to position [487, 0]
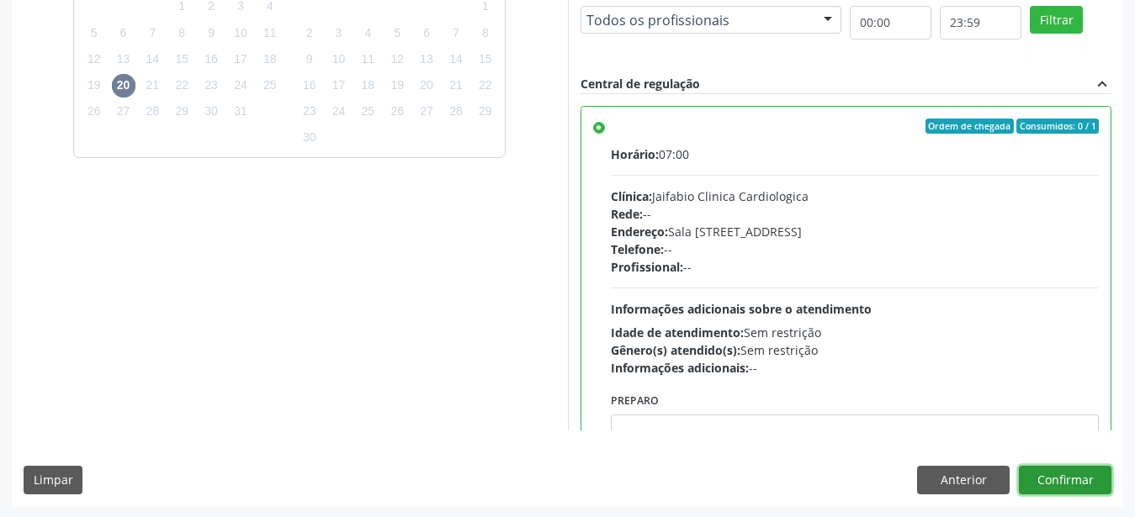
click at [1069, 475] on button "Confirmar" at bounding box center [1065, 480] width 93 height 29
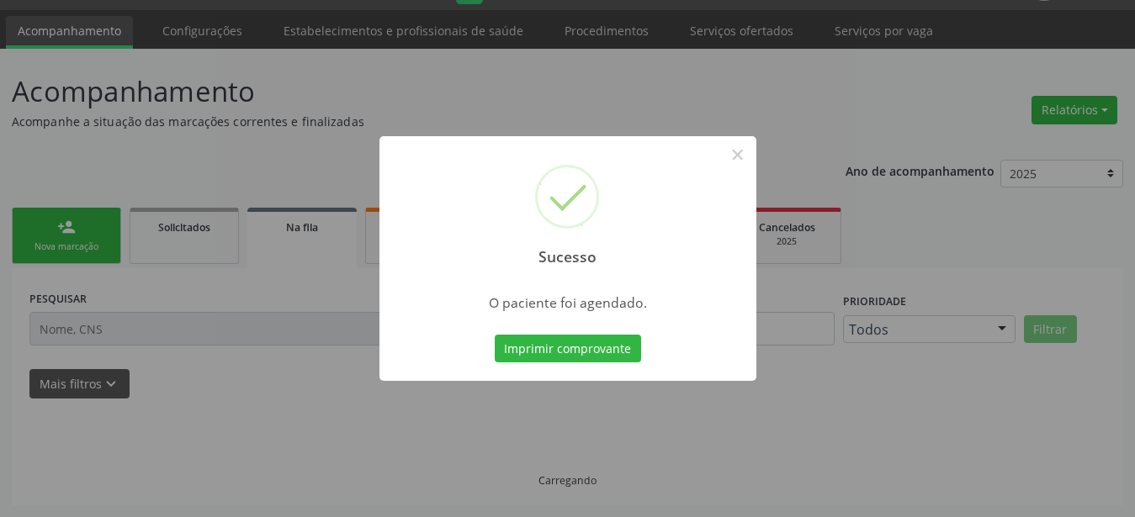
scroll to position [43, 0]
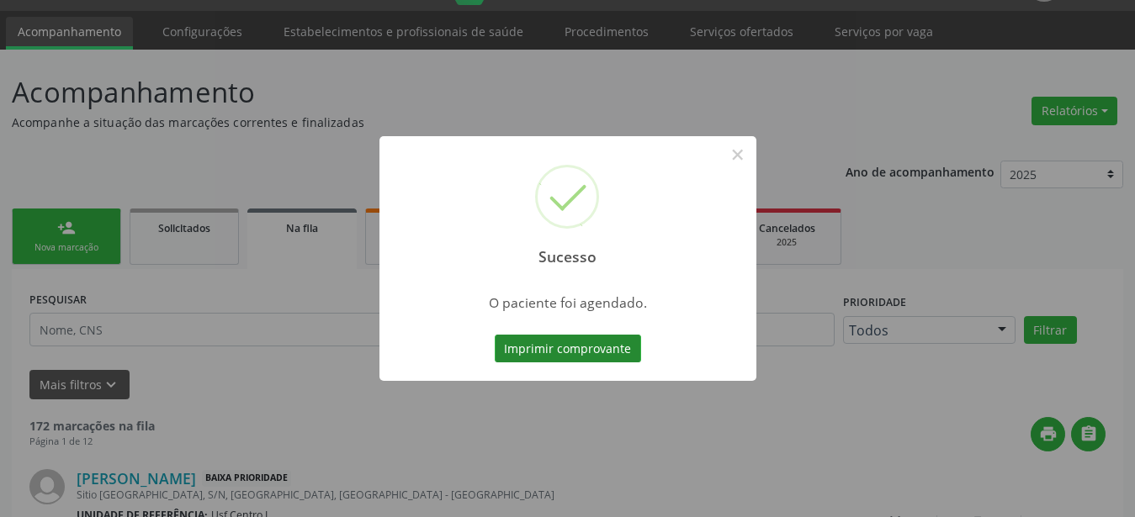
click at [554, 343] on button "Imprimir comprovante" at bounding box center [568, 349] width 146 height 29
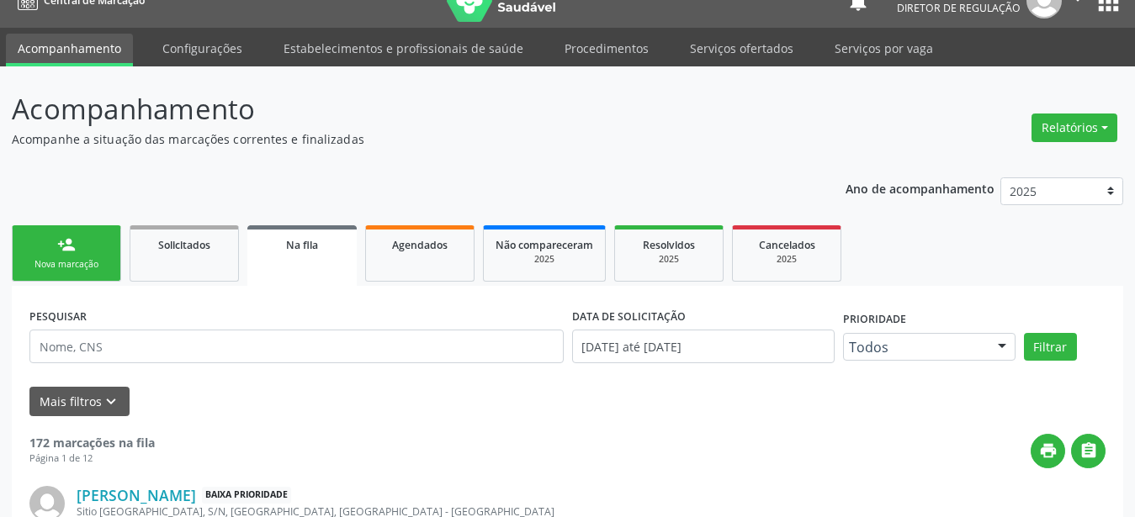
scroll to position [0, 0]
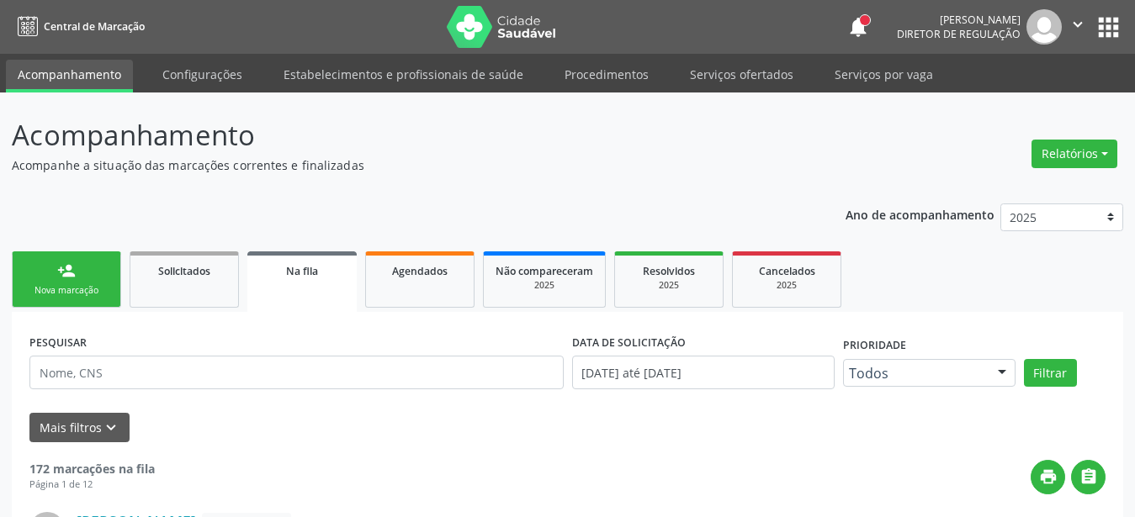
click at [1104, 24] on button "apps" at bounding box center [1108, 27] width 29 height 29
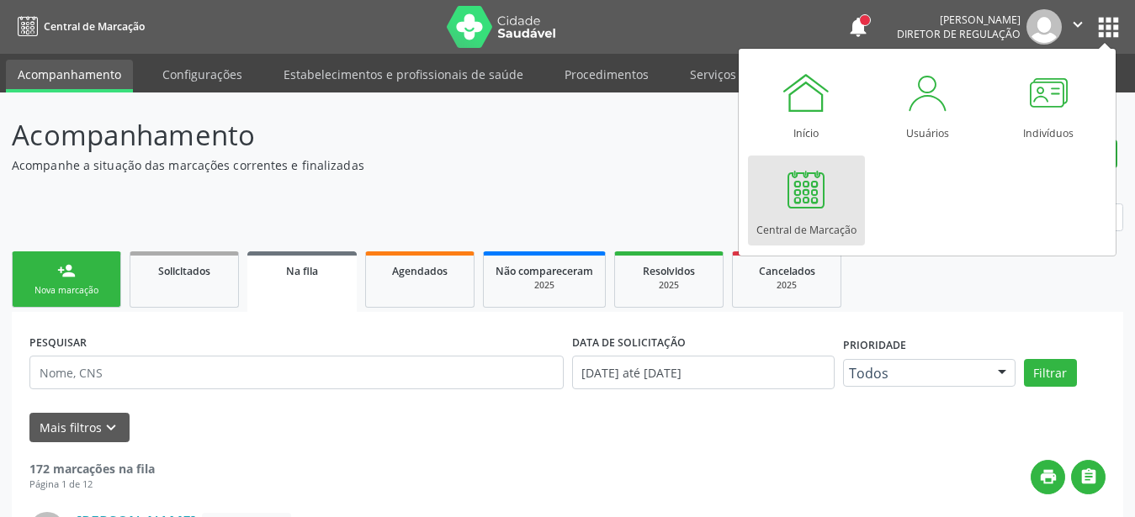
click at [816, 217] on div "Central de Marcação" at bounding box center [806, 226] width 100 height 23
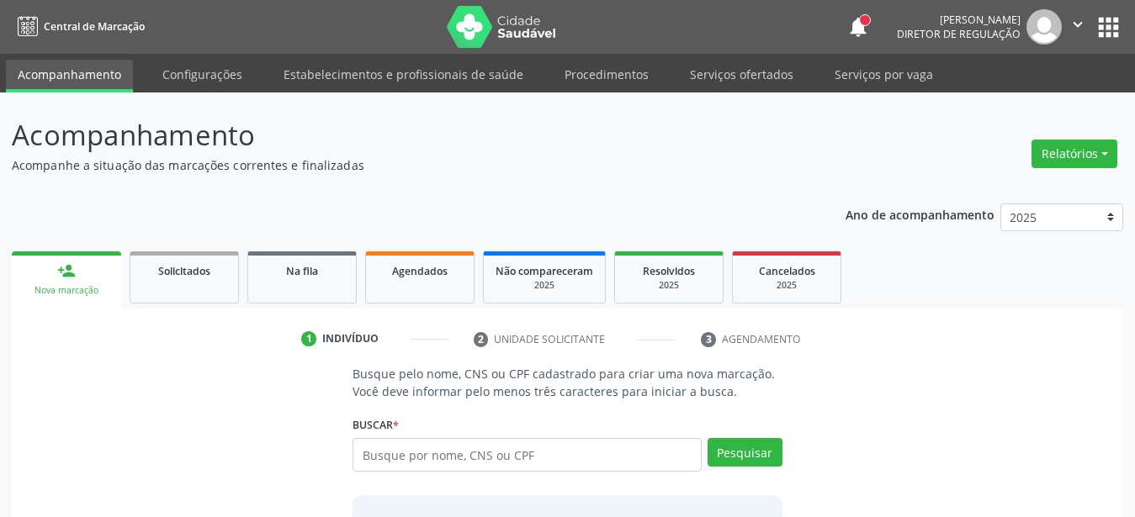
click at [442, 455] on input "text" at bounding box center [527, 455] width 349 height 34
type input "camila ricarte"
click at [744, 457] on button "Pesquisar" at bounding box center [745, 452] width 75 height 29
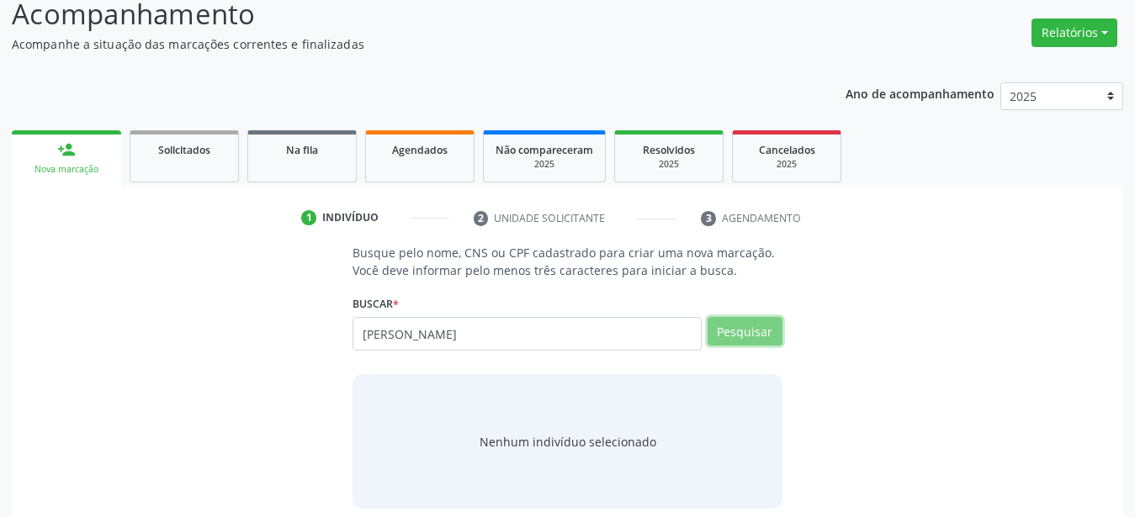
scroll to position [136, 0]
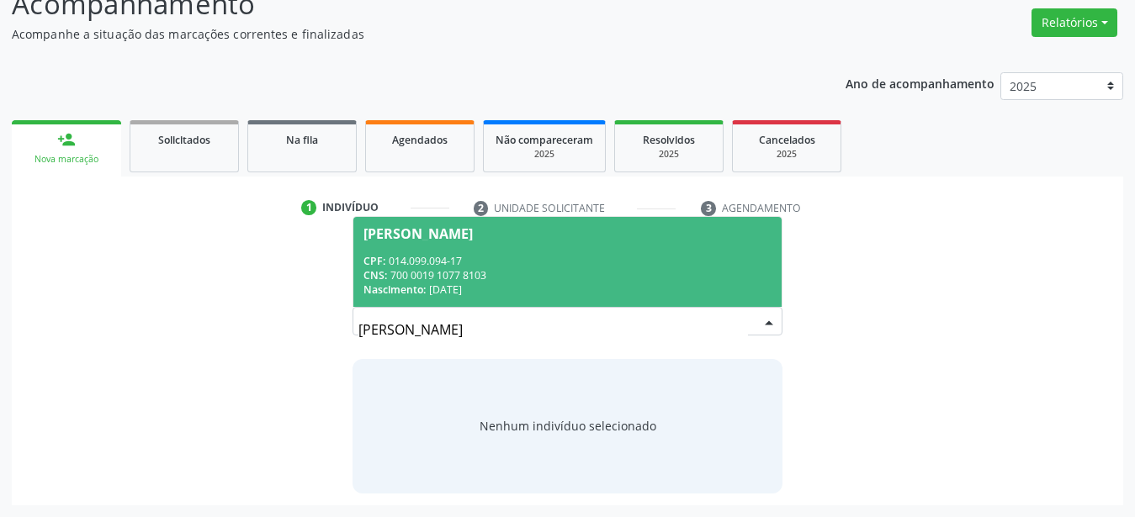
click at [480, 285] on div "Nascimento: 02/09/1995" at bounding box center [567, 290] width 408 height 14
click at [475, 274] on div "Busque pelo nome, CNS ou CPF cadastrado para criar uma nova marcação. Você deve…" at bounding box center [568, 363] width 454 height 259
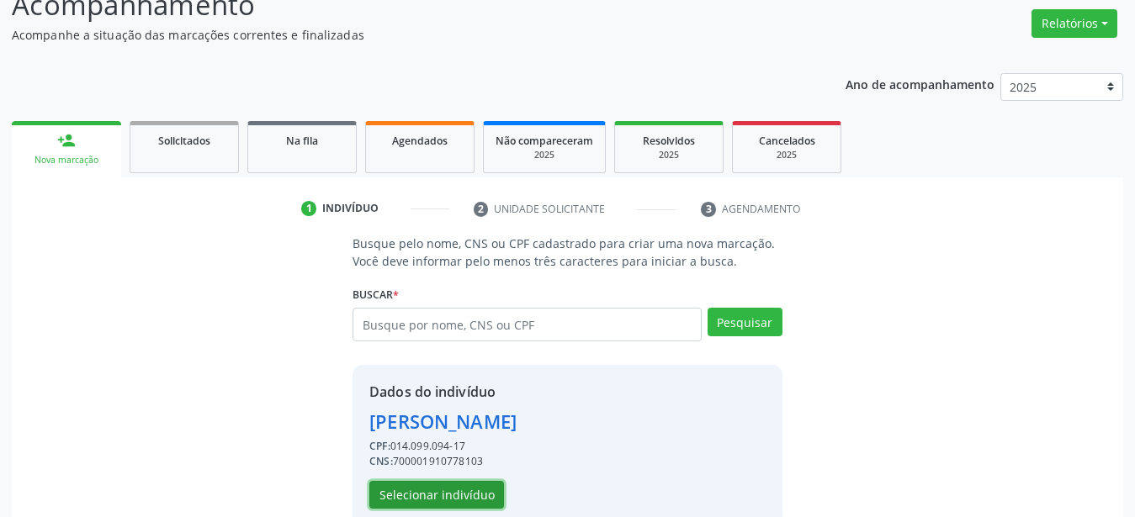
click at [455, 497] on button "Selecionar indivíduo" at bounding box center [436, 495] width 135 height 29
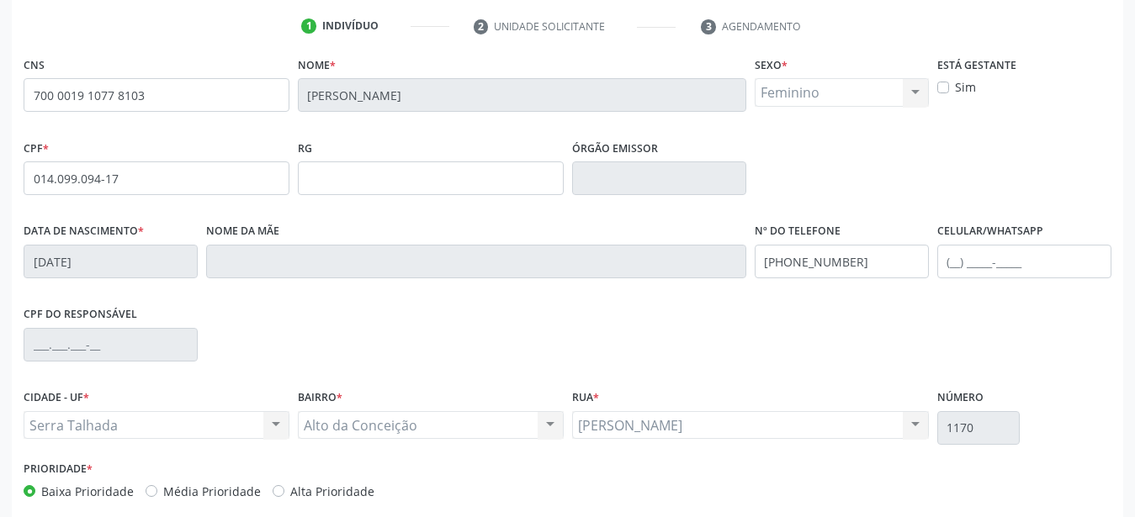
scroll to position [388, 0]
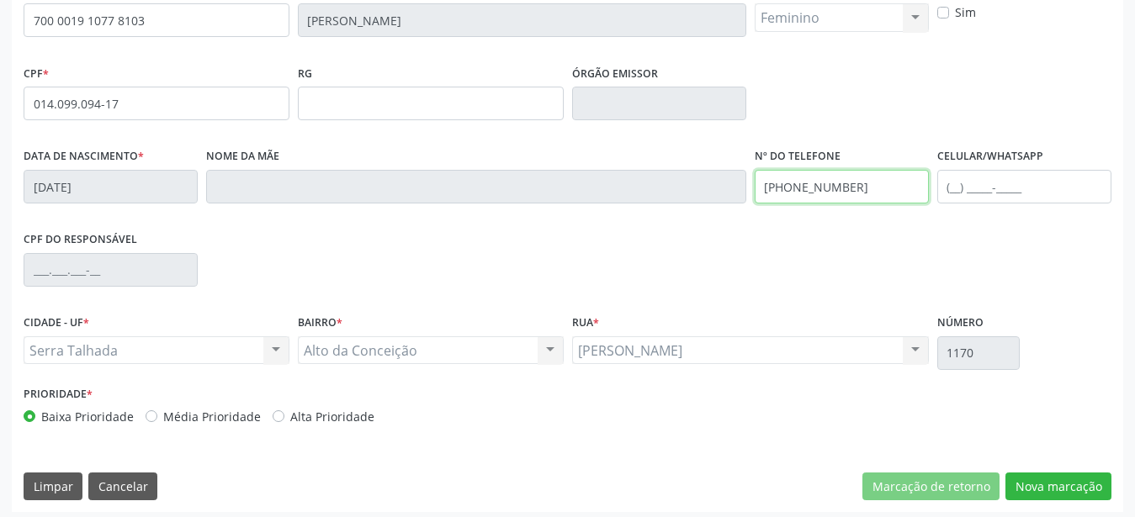
drag, startPoint x: 882, startPoint y: 189, endPoint x: 589, endPoint y: 188, distance: 292.8
click at [755, 185] on input "(87) 9927-5398" at bounding box center [842, 187] width 174 height 34
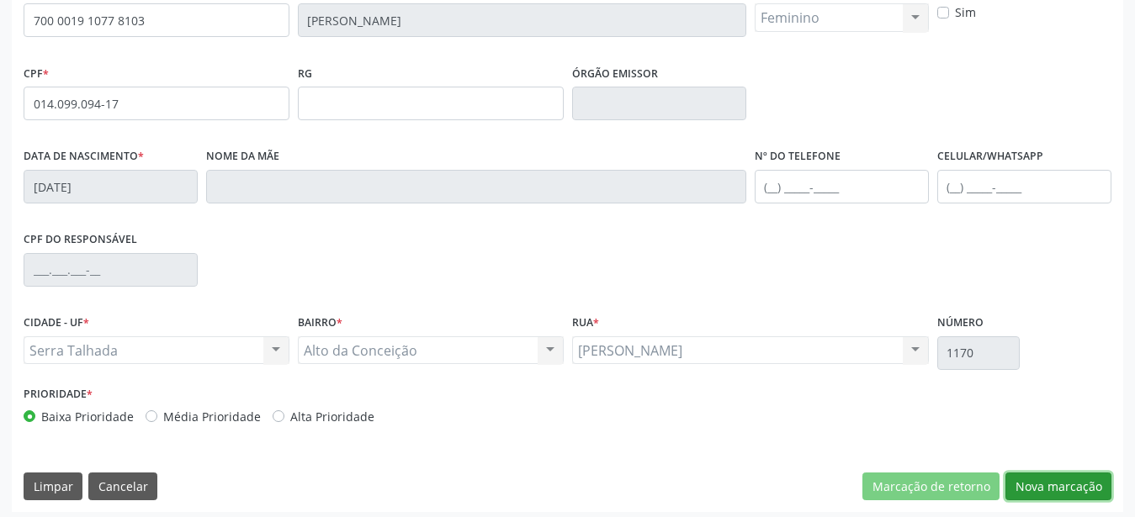
click at [1089, 488] on button "Nova marcação" at bounding box center [1058, 487] width 106 height 29
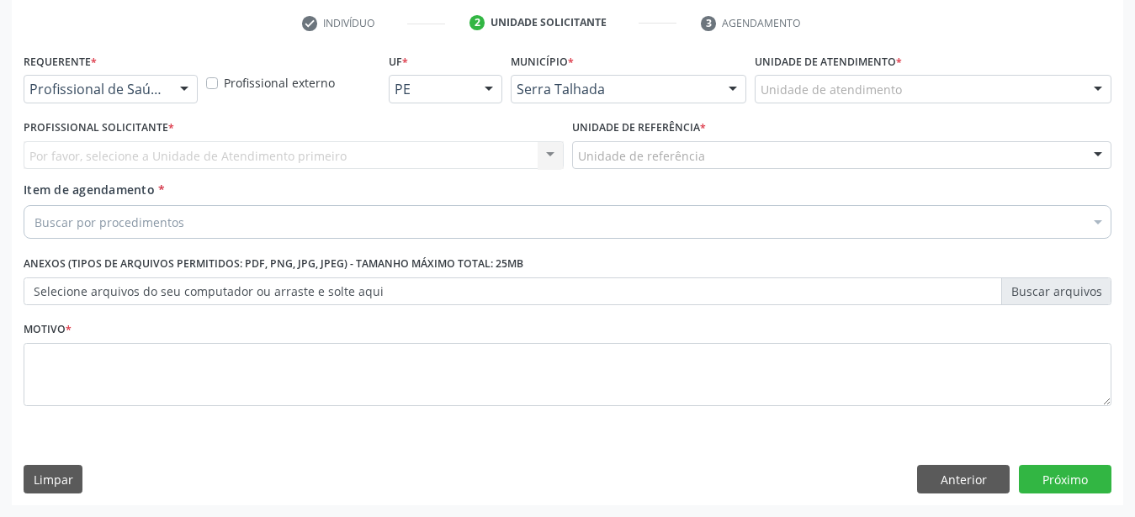
scroll to position [330, 0]
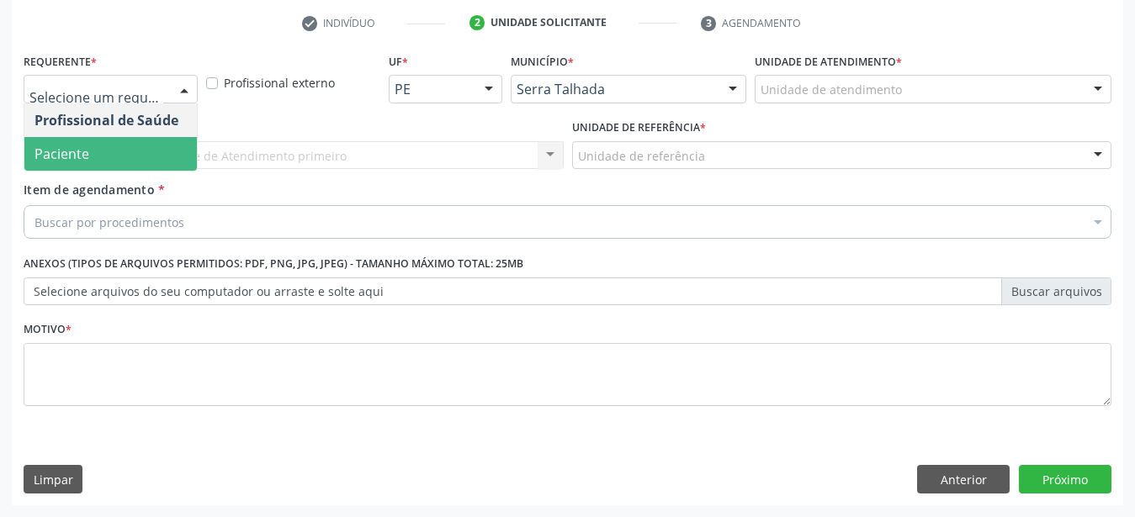
click at [134, 137] on span "Paciente" at bounding box center [110, 154] width 172 height 34
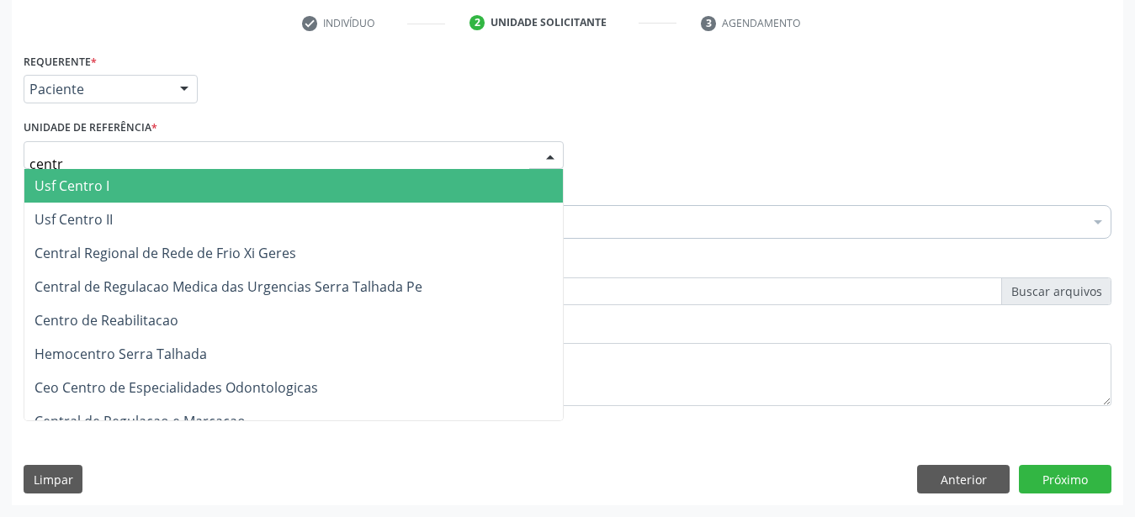
type input "centro"
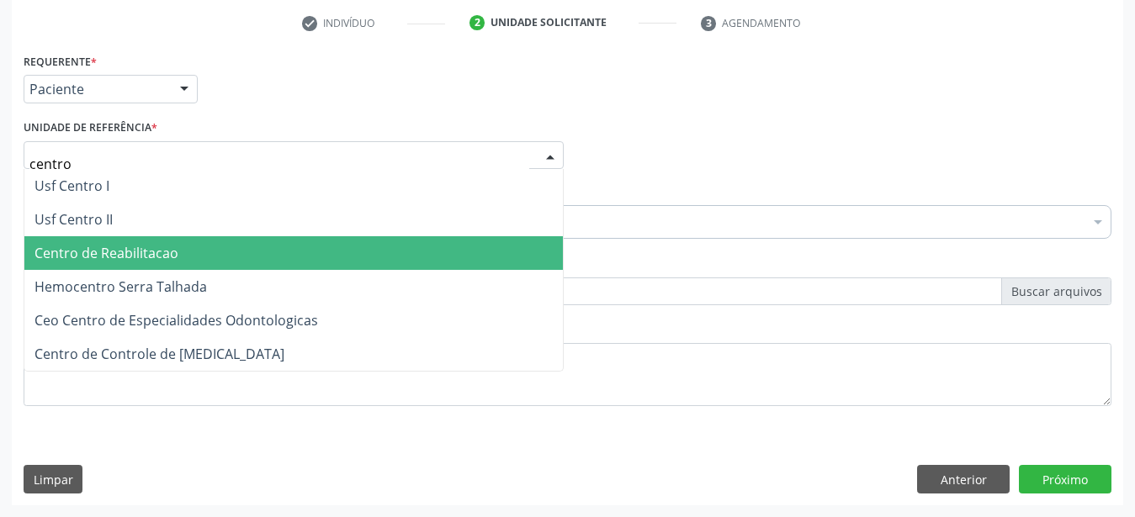
click at [103, 244] on span "Centro de Reabilitacao" at bounding box center [106, 253] width 144 height 19
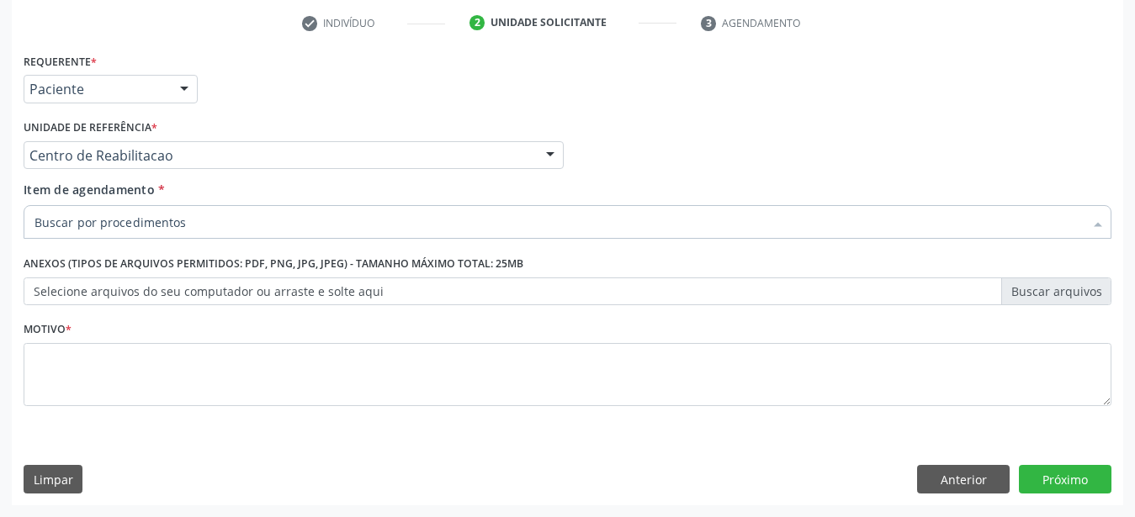
click at [131, 210] on input "Item de agendamento *" at bounding box center [558, 222] width 1049 height 34
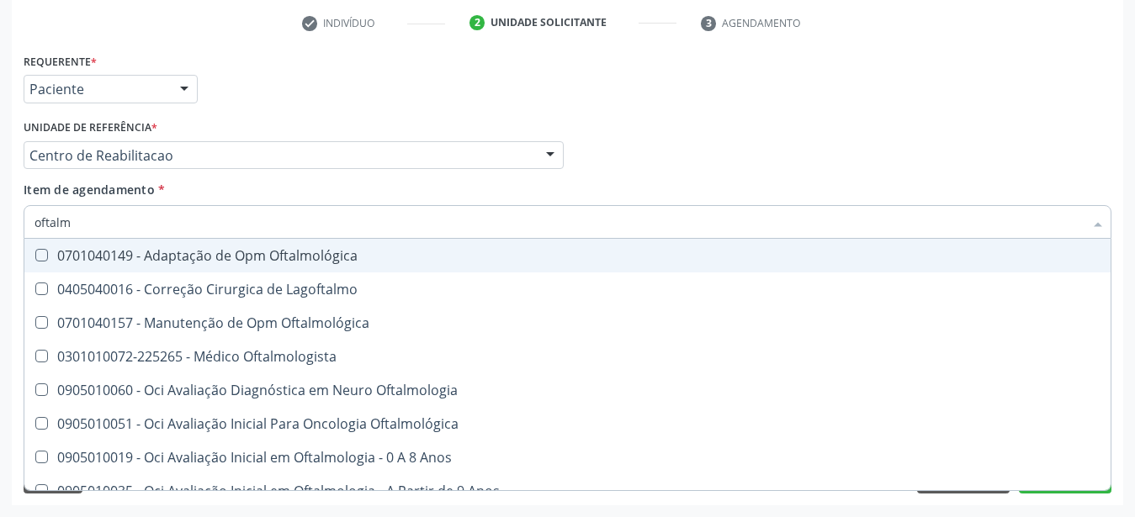
type input "oftalmo"
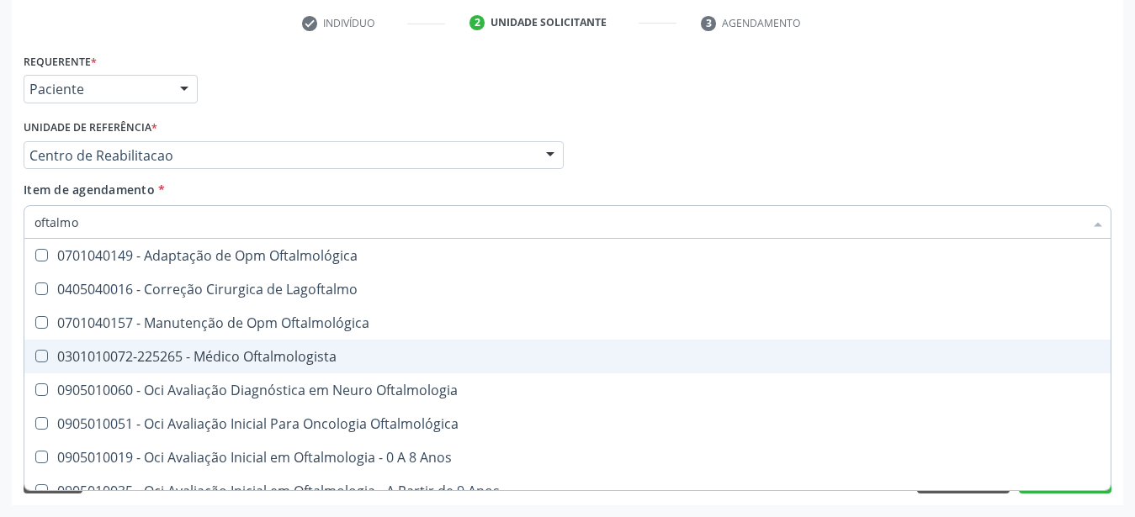
click at [251, 350] on div "0301010072-225265 - Médico Oftalmologista" at bounding box center [567, 356] width 1066 height 13
checkbox Oftalmologista "true"
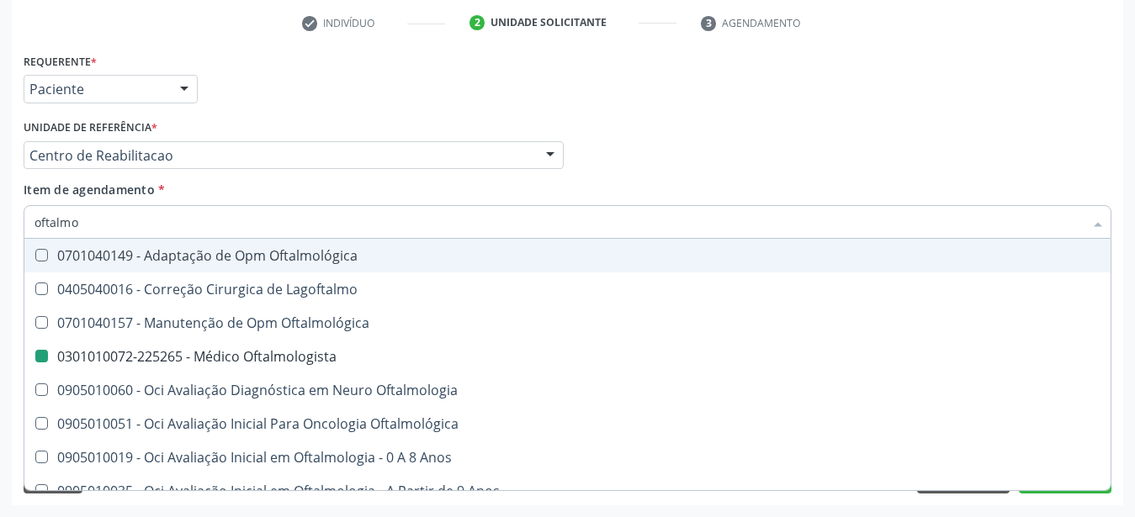
click at [773, 181] on div "Item de agendamento * oftalmo Desfazer seleção 0701040149 - Adaptação de Opm Of…" at bounding box center [568, 207] width 1088 height 53
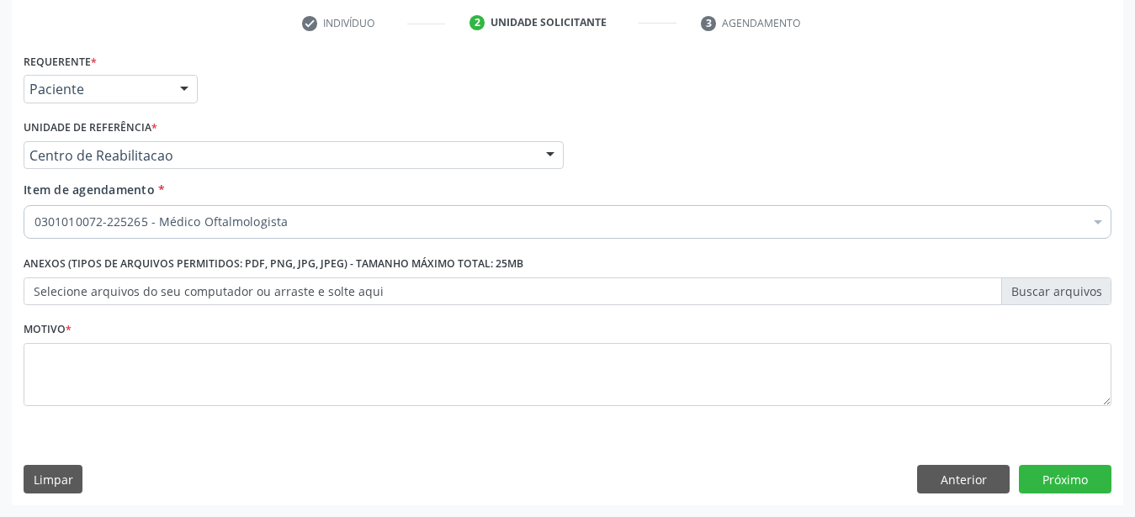
checkbox Oftalmologista "true"
checkbox Manutenção "false"
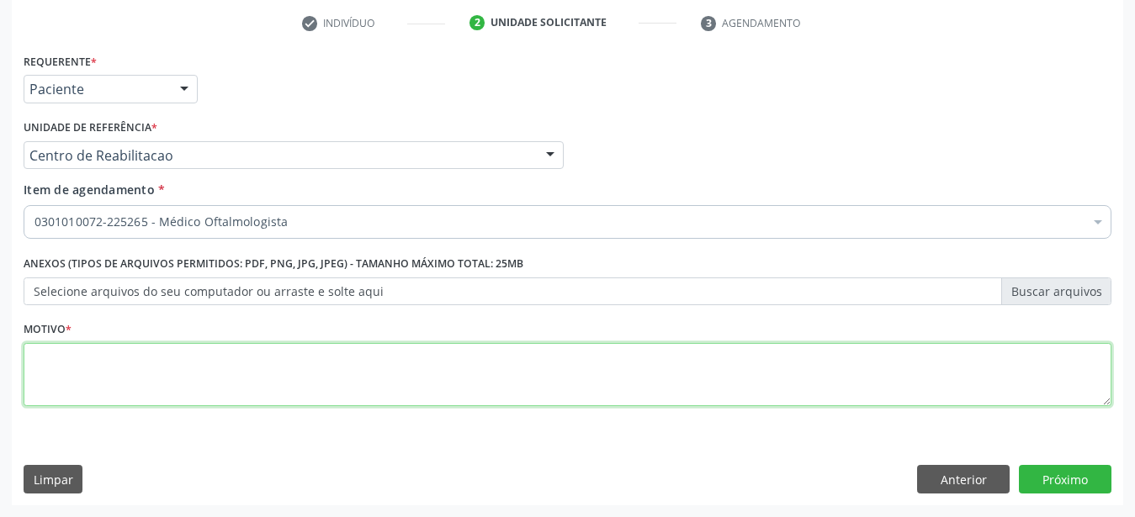
click at [188, 375] on textarea at bounding box center [568, 375] width 1088 height 64
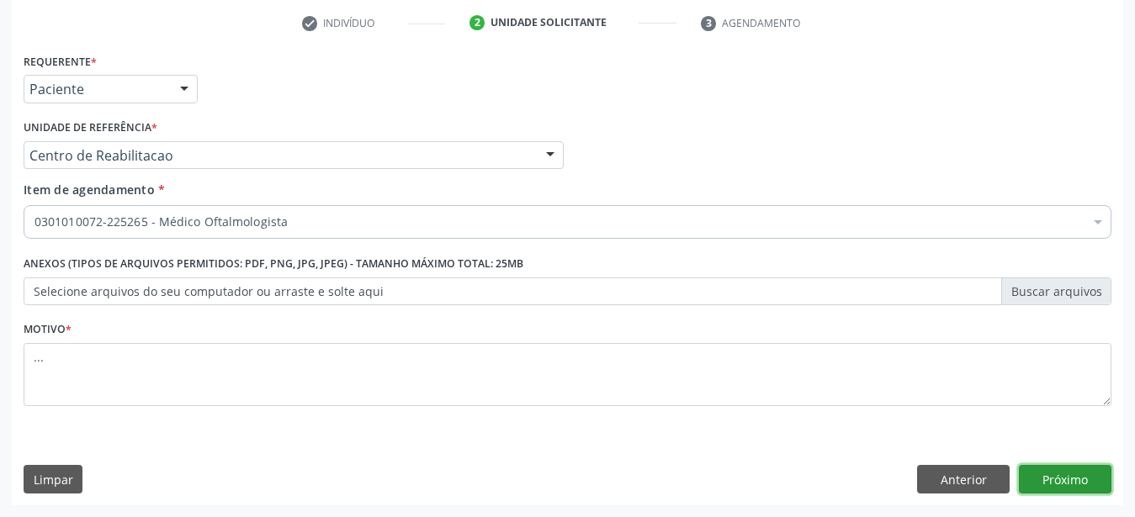
click at [1068, 480] on button "Próximo" at bounding box center [1065, 479] width 93 height 29
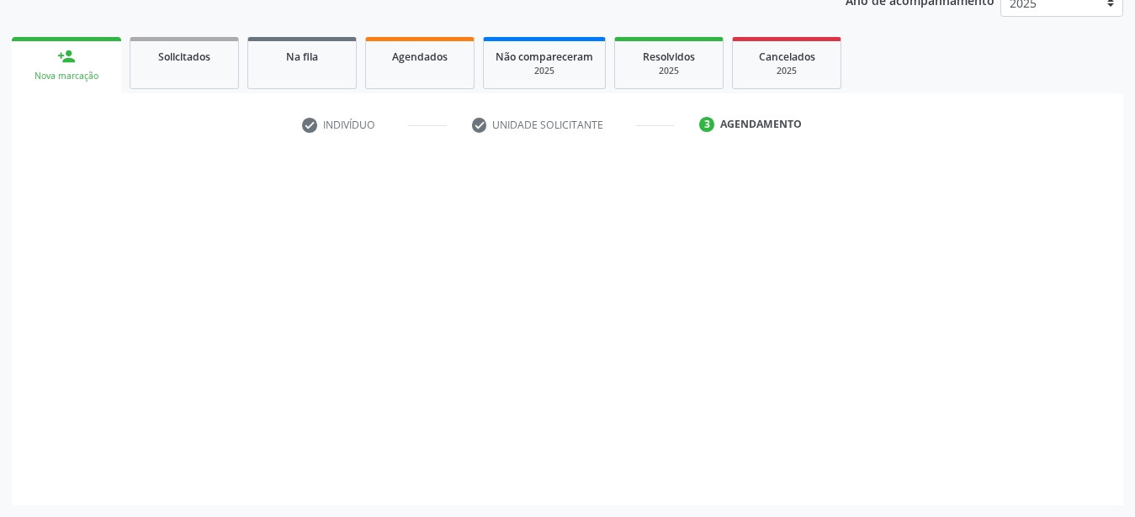
scroll to position [215, 0]
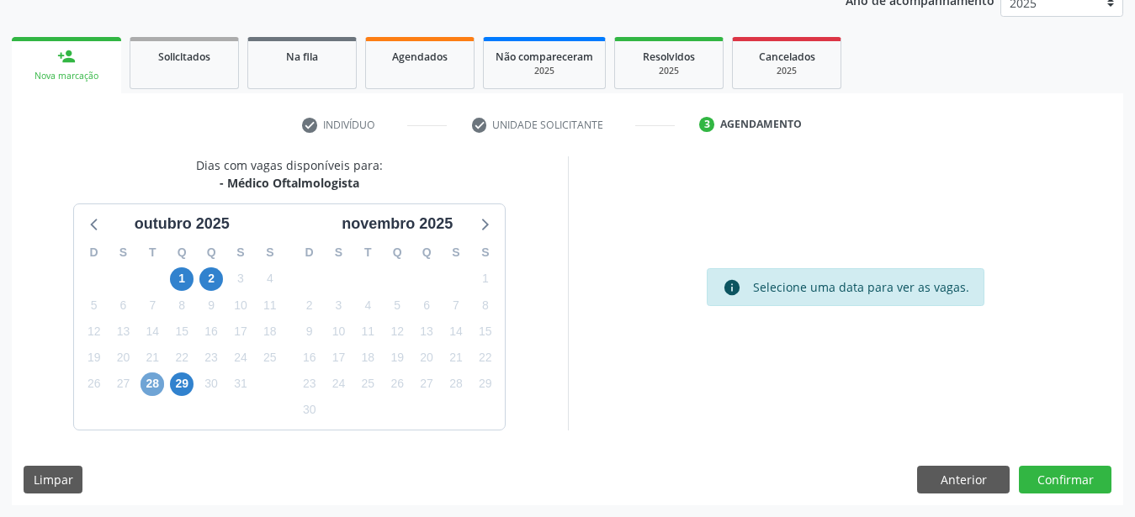
click at [152, 383] on span "28" at bounding box center [153, 385] width 24 height 24
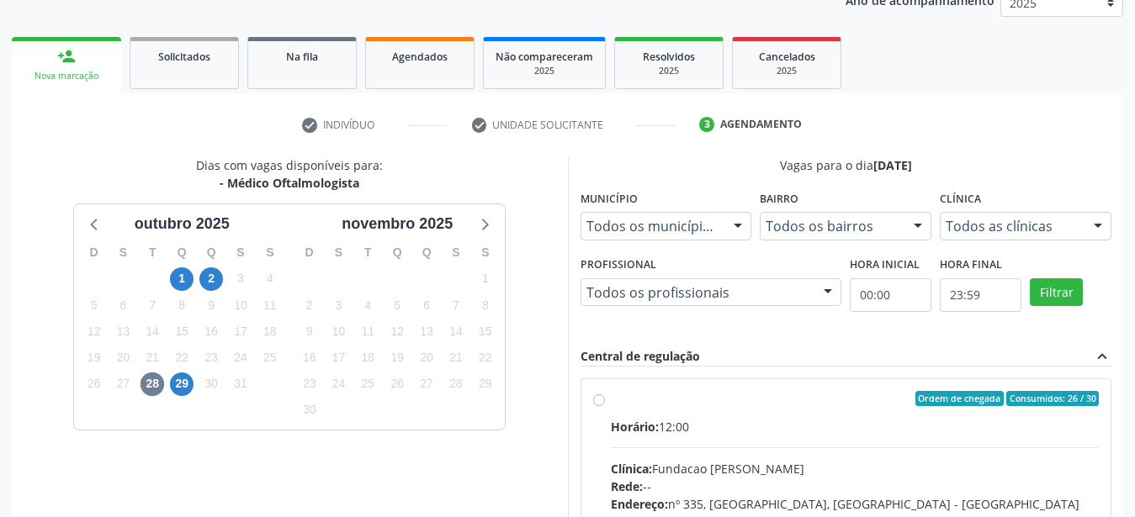
click at [600, 409] on div "Ordem de chegada Consumidos: 26 / 30 Horário: 12:00 Clínica: Fundacao Altino Ve…" at bounding box center [846, 520] width 507 height 258
radio input "true"
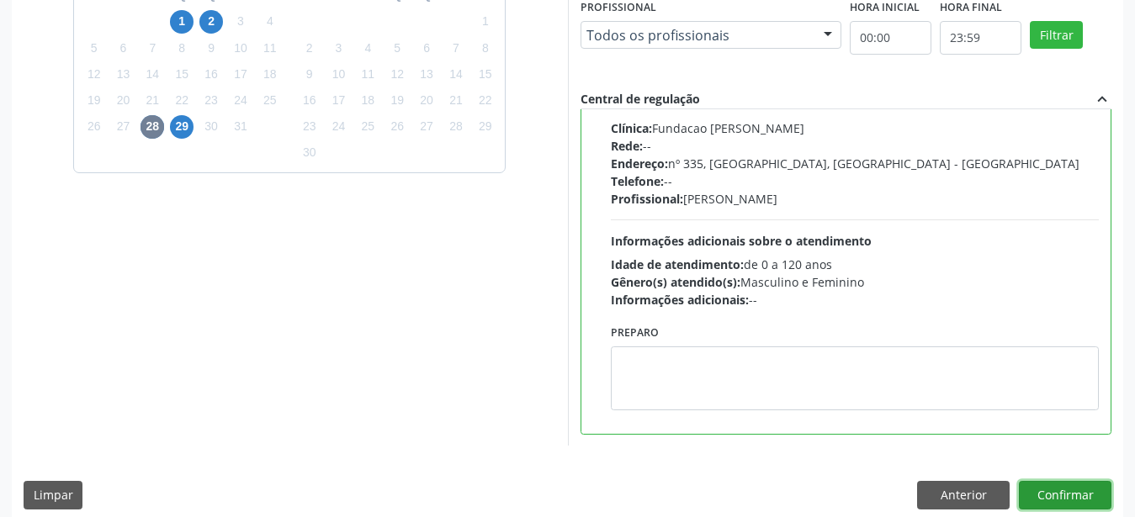
click at [1085, 486] on button "Confirmar" at bounding box center [1065, 495] width 93 height 29
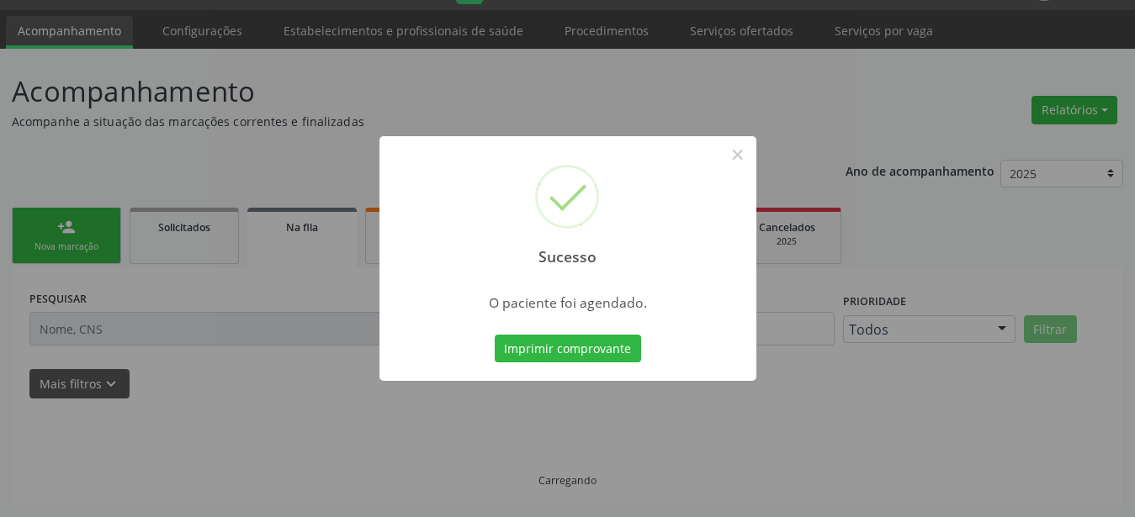
scroll to position [43, 0]
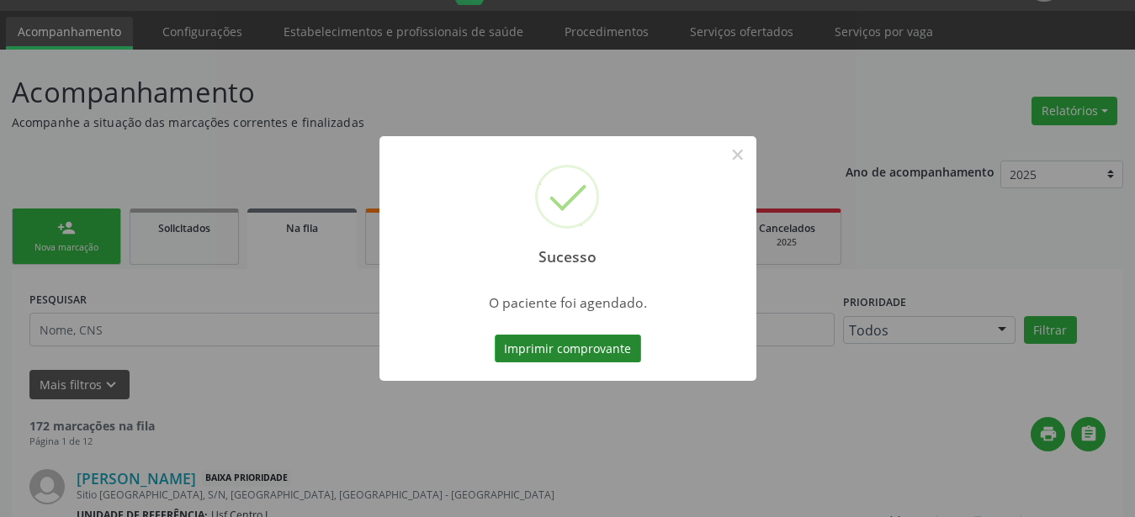
click at [605, 349] on button "Imprimir comprovante" at bounding box center [568, 349] width 146 height 29
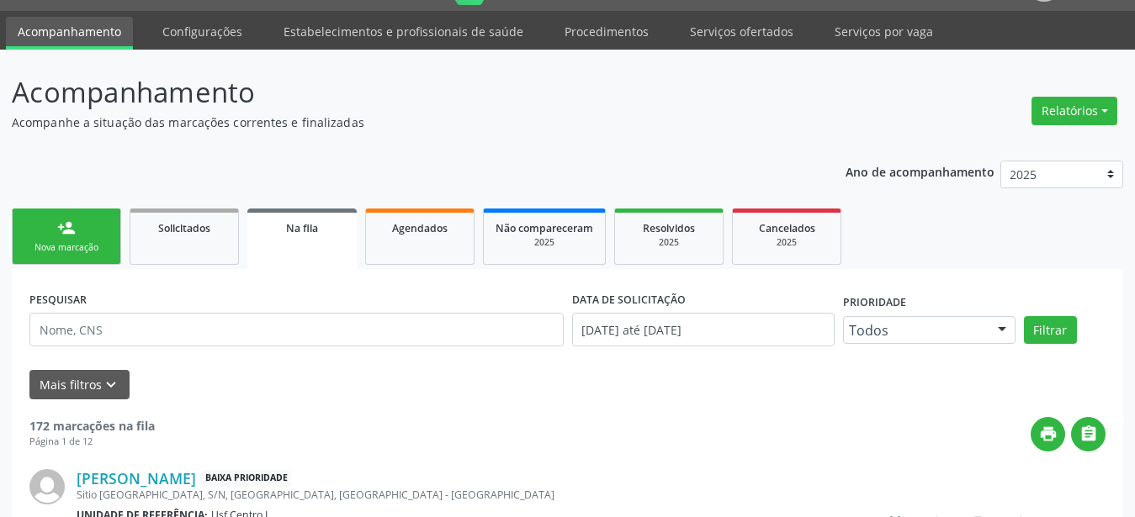
scroll to position [42, 0]
